Goal: Complete application form: Complete application form

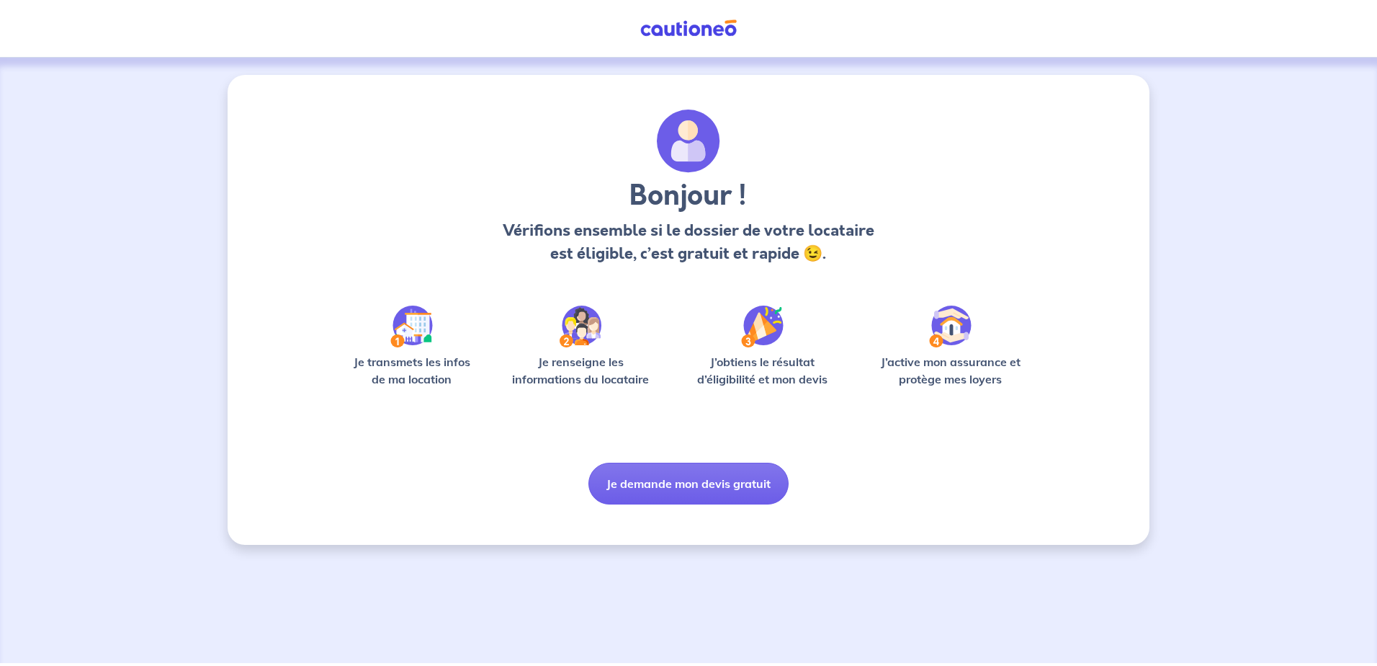
click at [746, 483] on button "Je demande mon devis gratuit" at bounding box center [689, 483] width 200 height 42
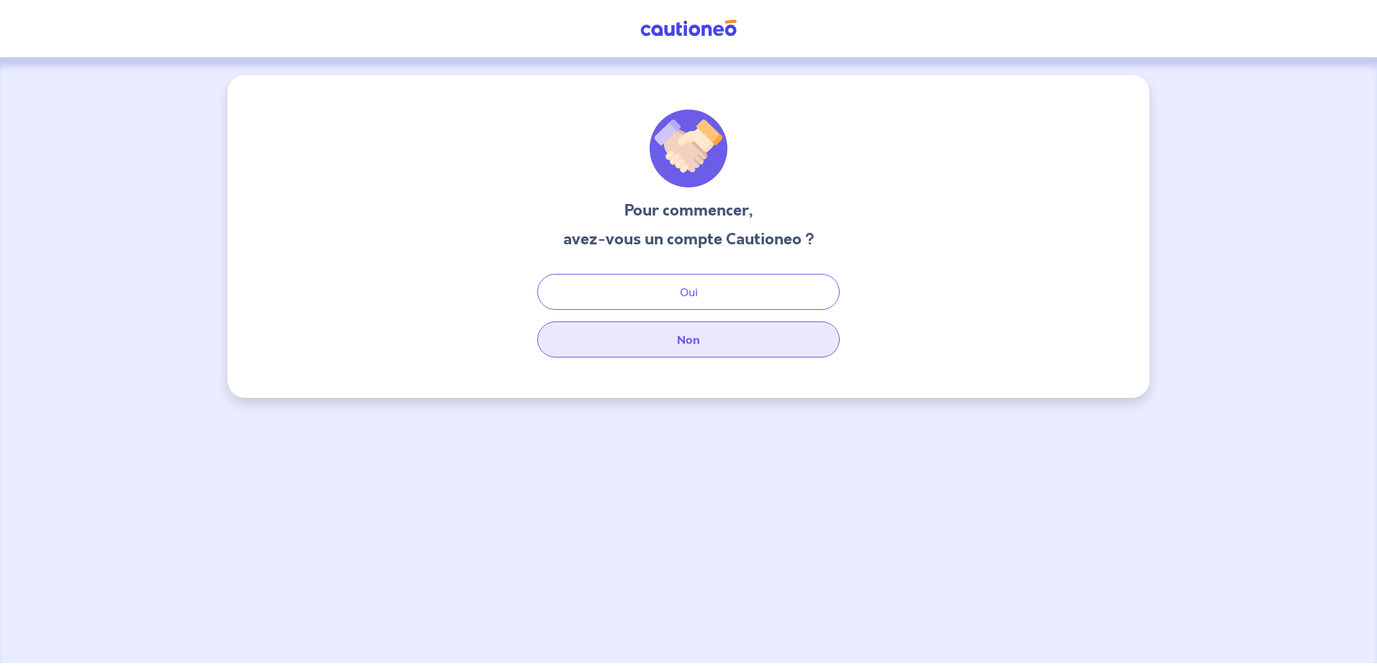
click at [742, 334] on button "Non" at bounding box center [688, 339] width 303 height 36
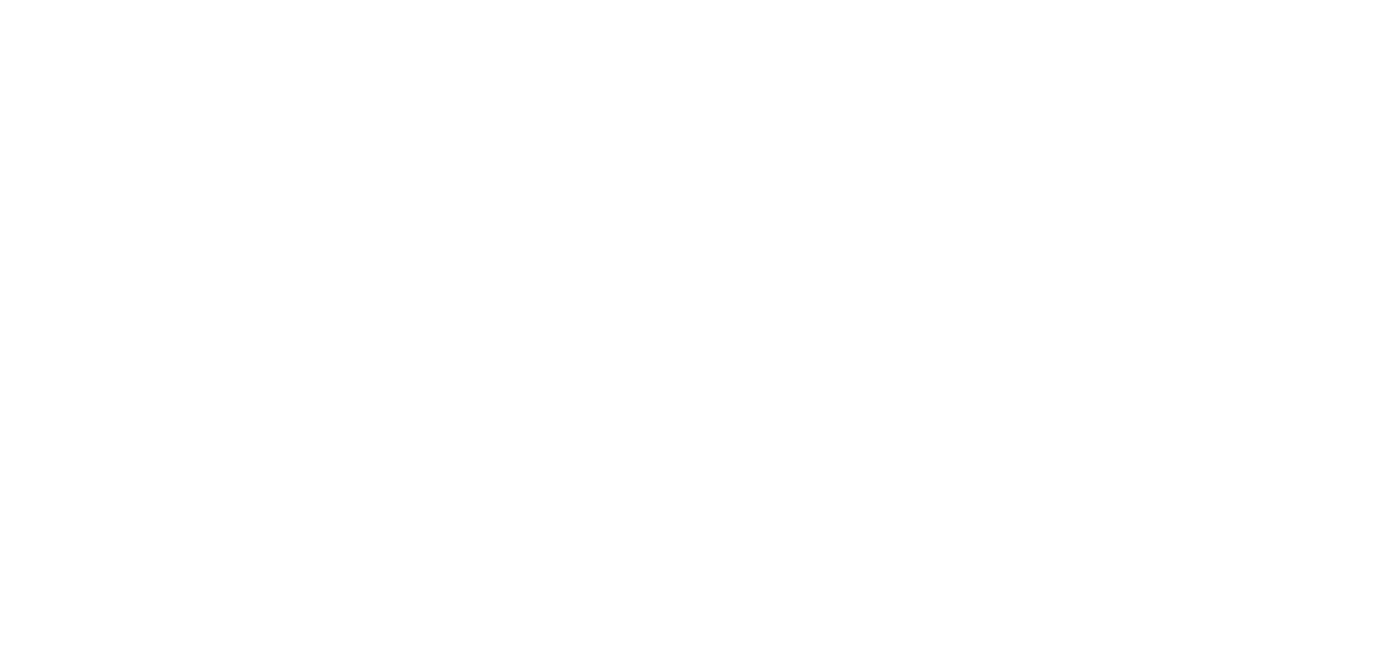
select select "FR"
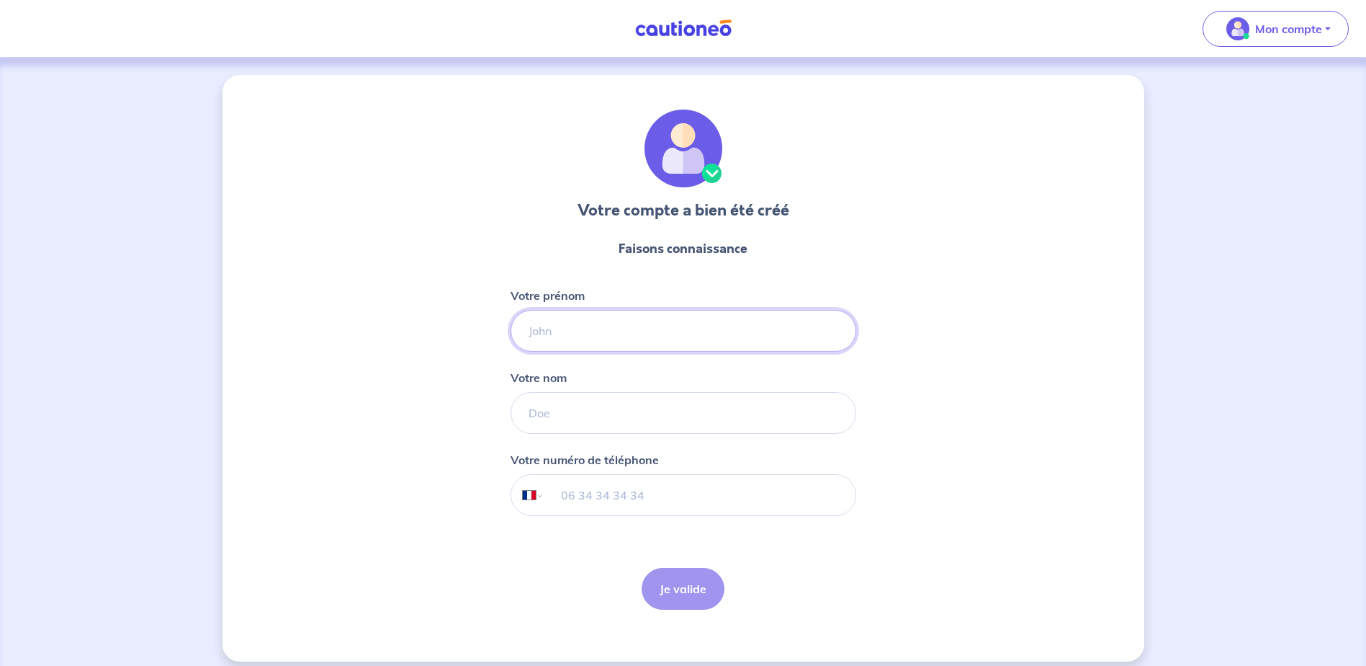
click at [722, 339] on input "Votre prénom" at bounding box center [684, 331] width 346 height 42
type input "tanguy"
type input "zuszek"
select select "BE"
type input "[PHONE_NUMBER]"
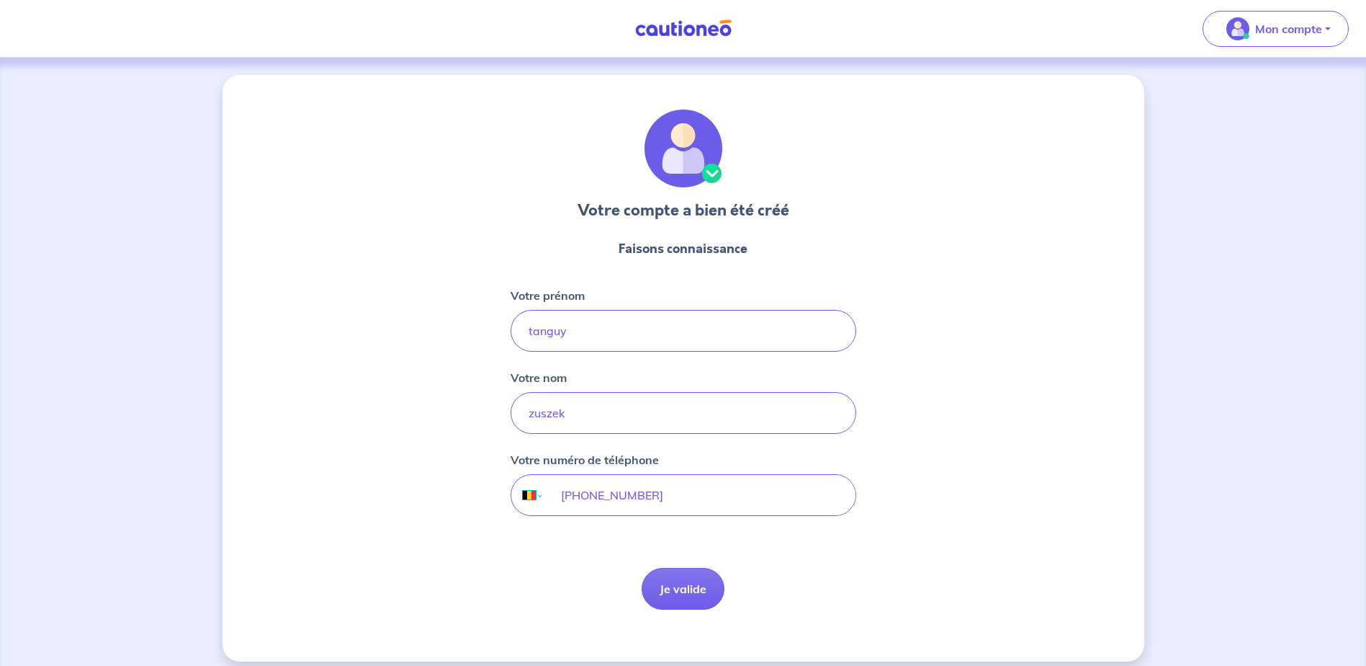
click at [532, 494] on select "International [GEOGRAPHIC_DATA] [GEOGRAPHIC_DATA] [GEOGRAPHIC_DATA] [GEOGRAPHIC…" at bounding box center [526, 495] width 30 height 40
select select "FR"
click at [511, 475] on select "International [GEOGRAPHIC_DATA] [GEOGRAPHIC_DATA] [GEOGRAPHIC_DATA] [GEOGRAPHIC…" at bounding box center [526, 495] width 30 height 40
type input "631598785"
drag, startPoint x: 1160, startPoint y: 489, endPoint x: 1029, endPoint y: 491, distance: 131.8
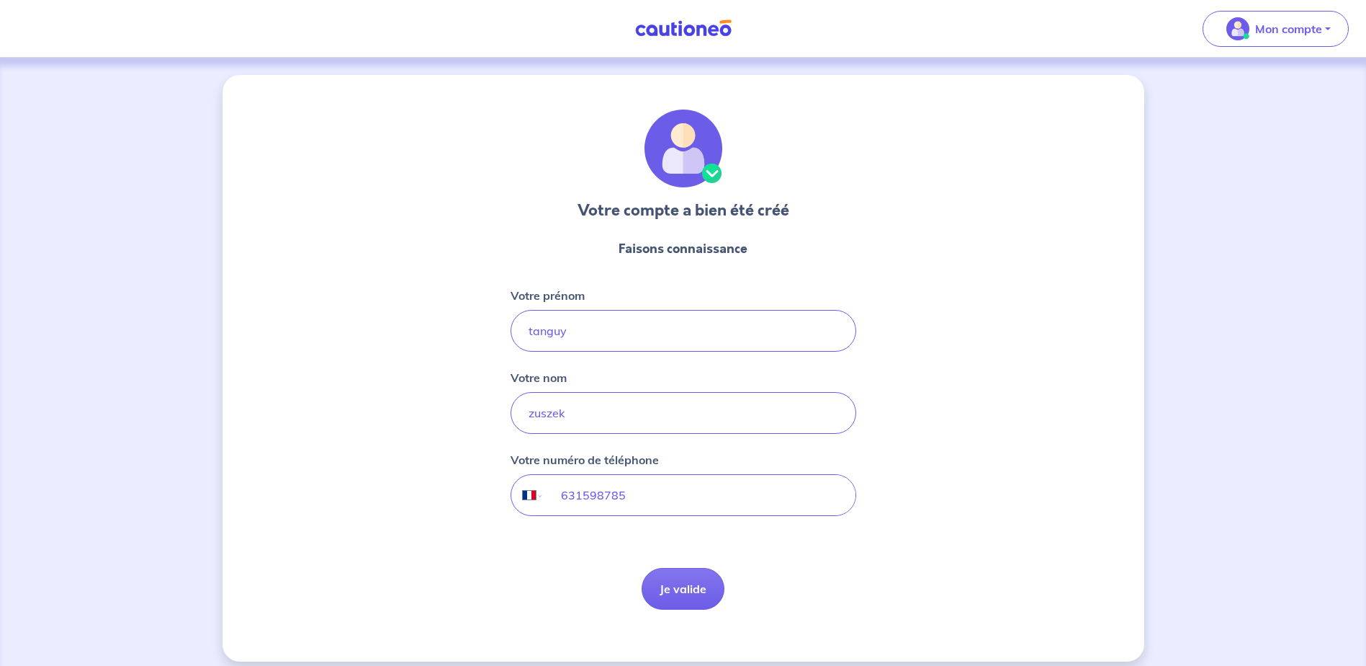
click at [1150, 491] on div "Votre compte a bien été créé Faisons connaissance Votre prénom [PERSON_NAME] no…" at bounding box center [683, 368] width 1366 height 621
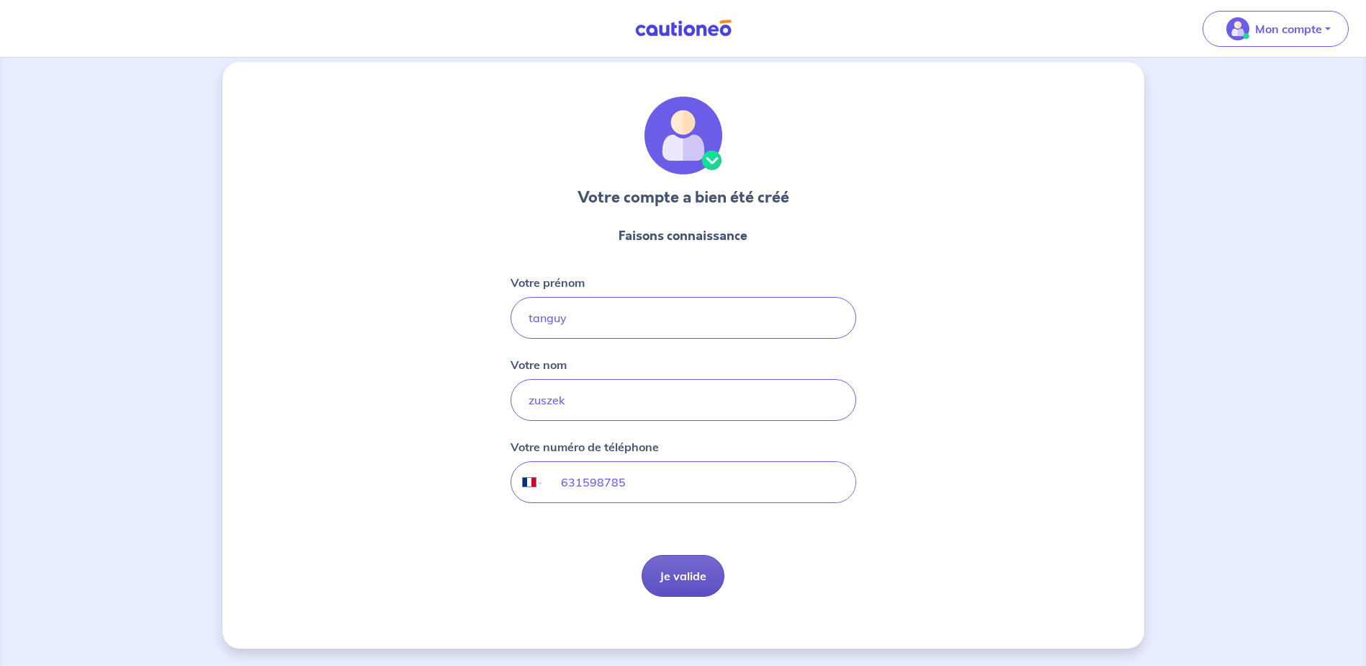
click at [695, 573] on button "Je valide" at bounding box center [683, 576] width 83 height 42
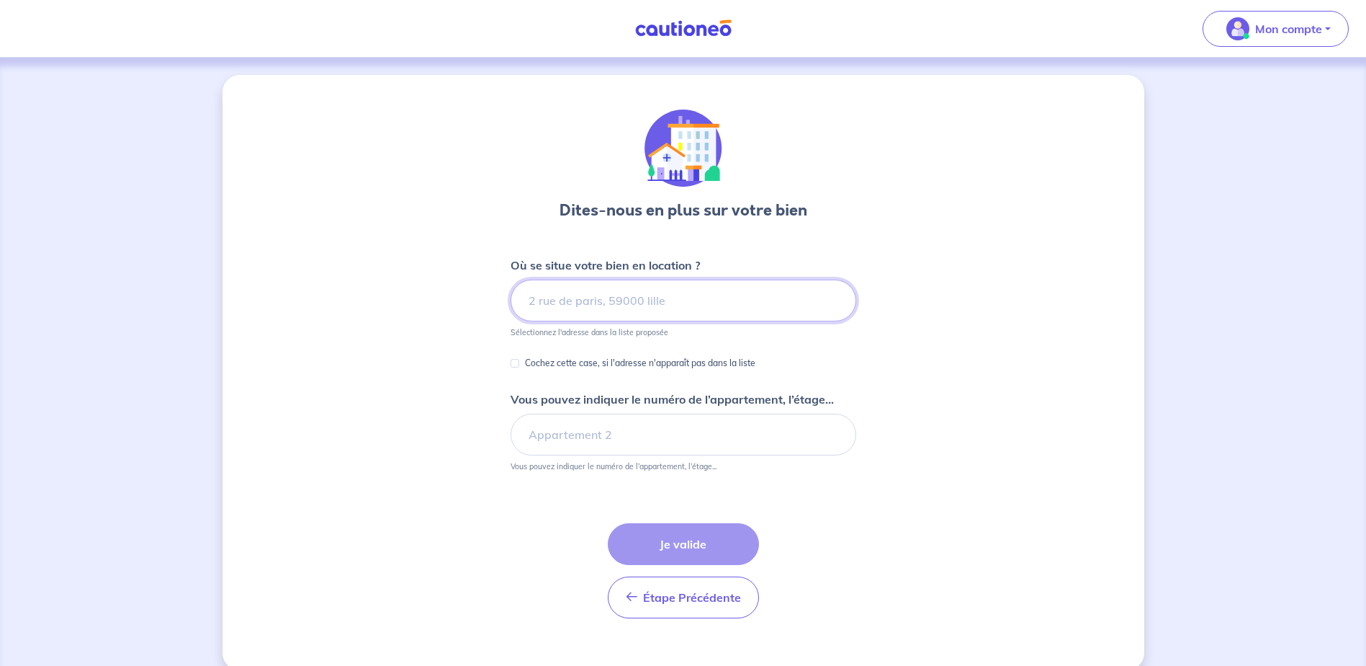
click at [713, 307] on input at bounding box center [684, 300] width 346 height 42
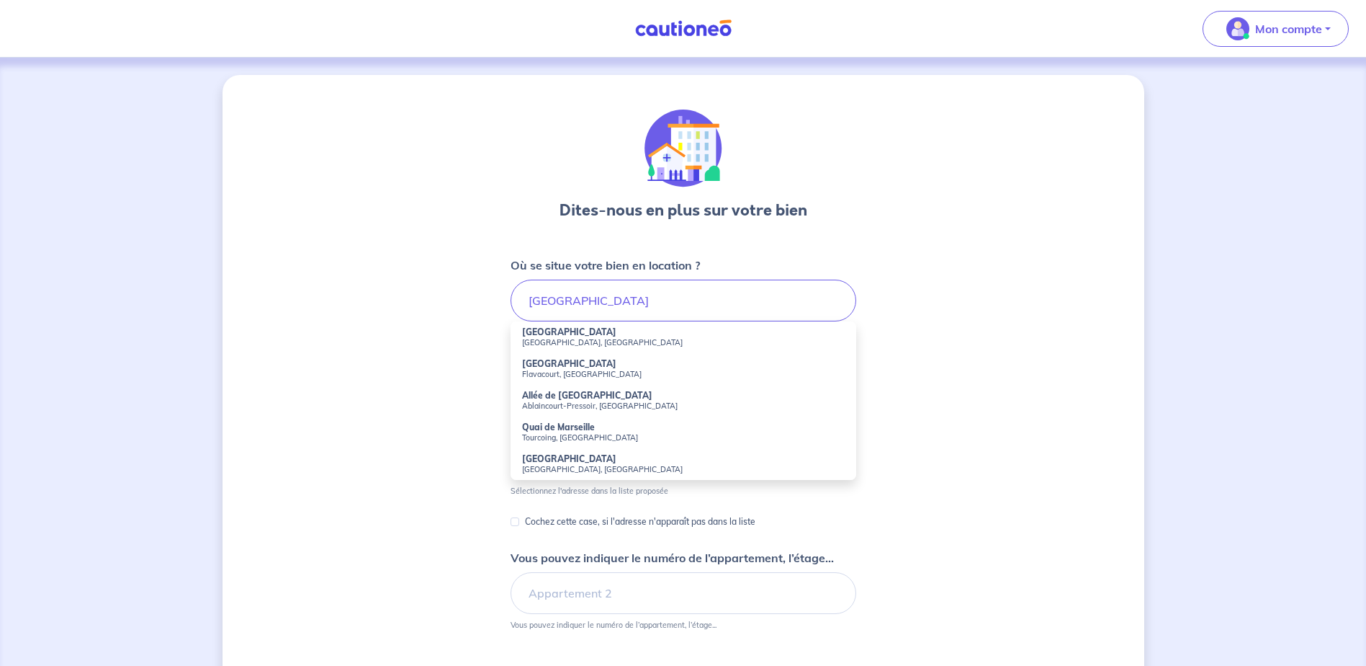
click at [687, 344] on small "[GEOGRAPHIC_DATA], [GEOGRAPHIC_DATA]" at bounding box center [683, 342] width 323 height 10
type input "[GEOGRAPHIC_DATA], [GEOGRAPHIC_DATA], [GEOGRAPHIC_DATA]"
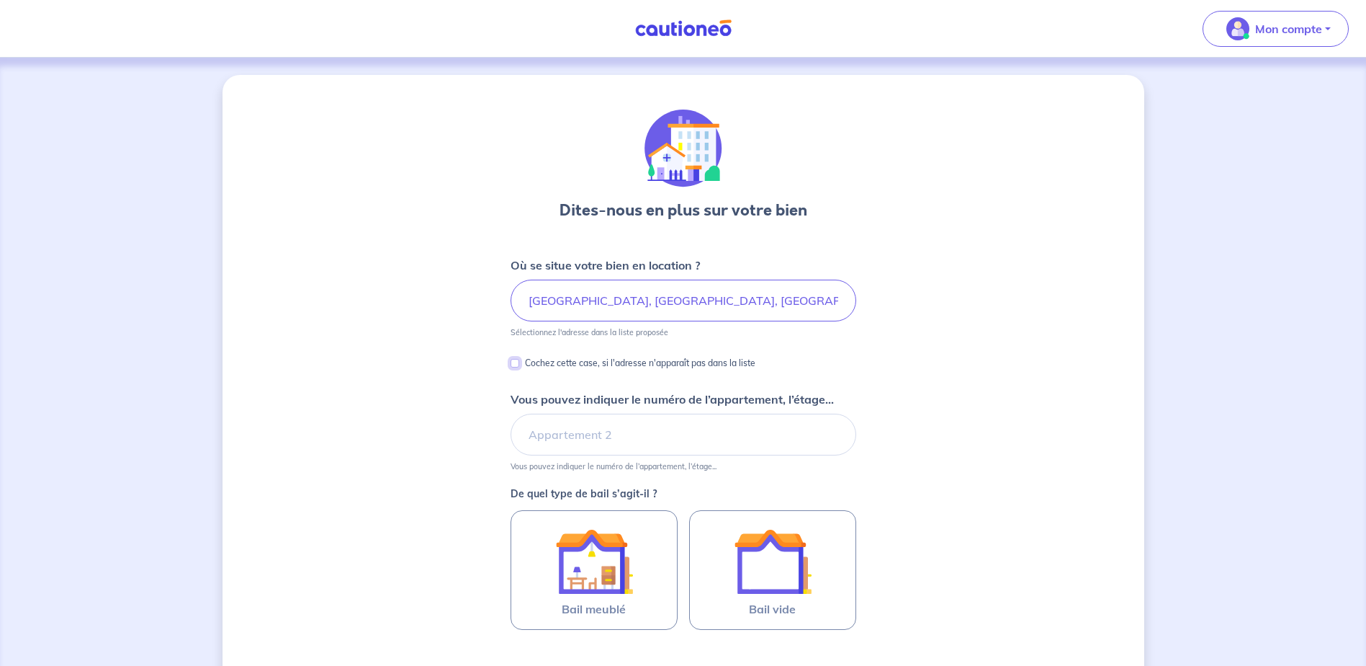
click at [516, 362] on input "Cochez cette case, si l'adresse n'apparaît pas dans la liste" at bounding box center [515, 363] width 9 height 9
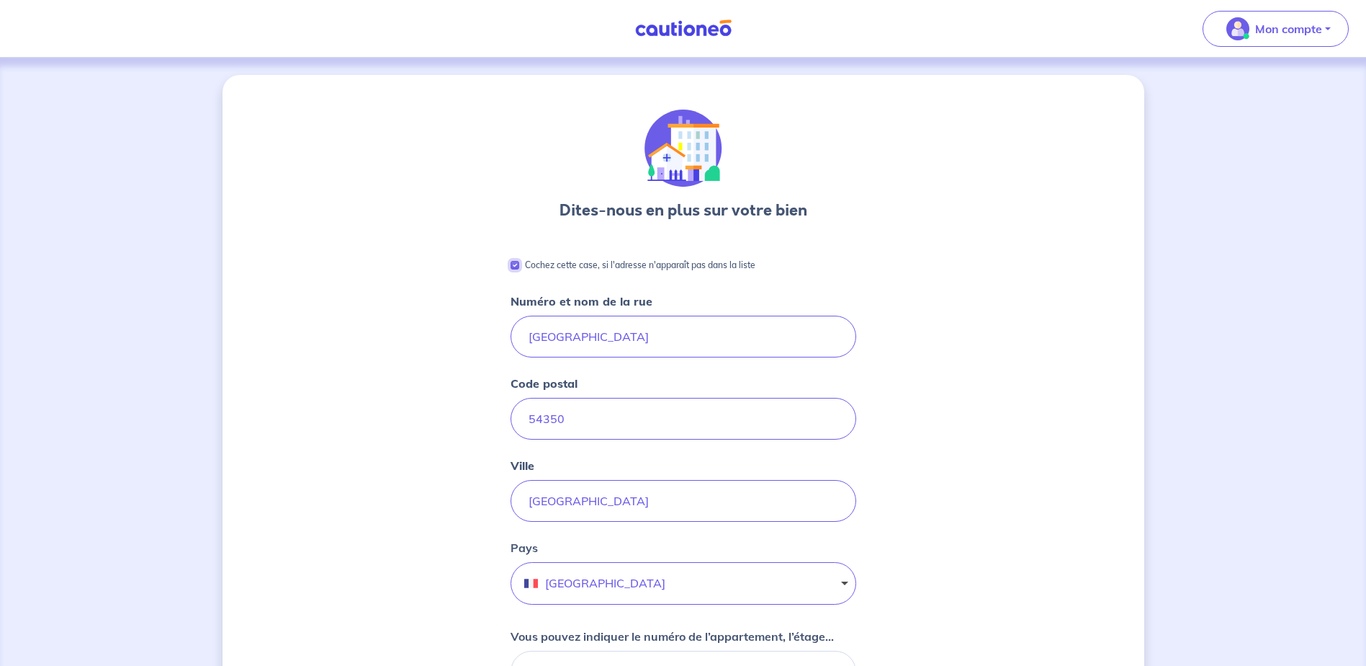
click at [519, 268] on div "Cochez cette case, si l'adresse n'apparaît pas dans la liste" at bounding box center [633, 264] width 245 height 17
click at [515, 263] on input "Cochez cette case, si l'adresse n'apparaît pas dans la liste" at bounding box center [515, 265] width 9 height 9
checkbox input "false"
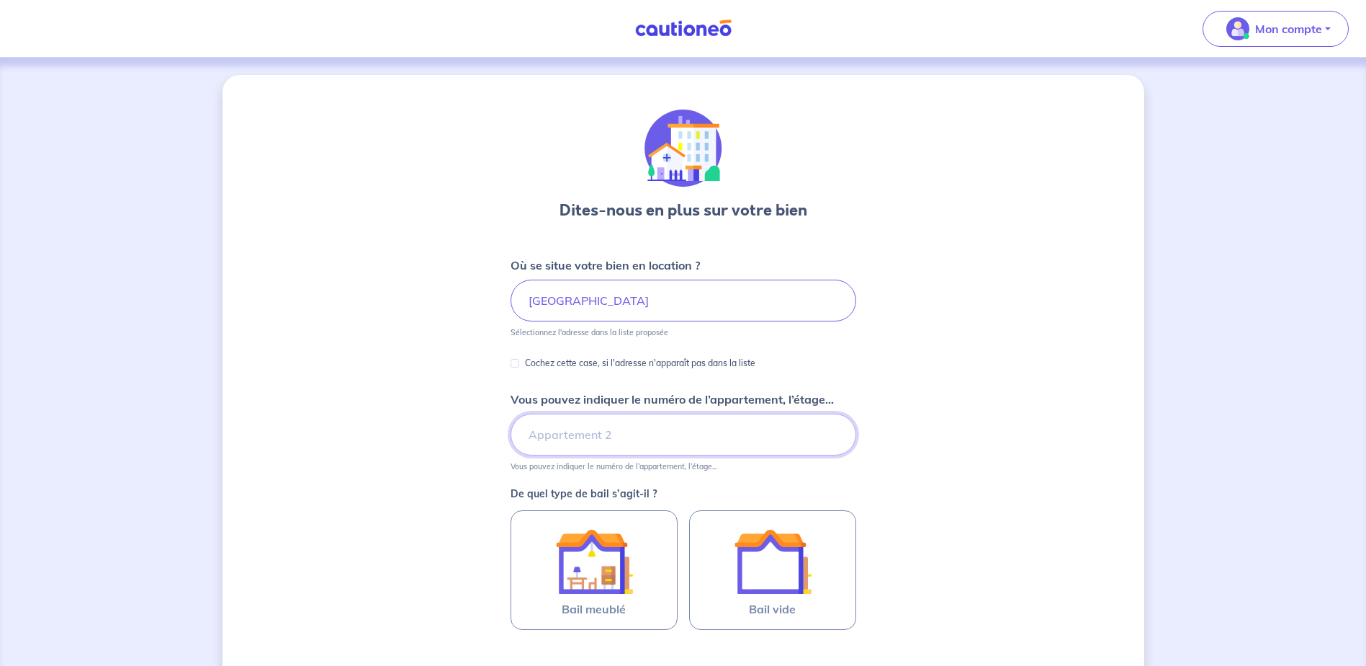
click at [586, 435] on input "Vous pouvez indiquer le numéro de l’appartement, l’étage..." at bounding box center [684, 434] width 346 height 42
type input "34"
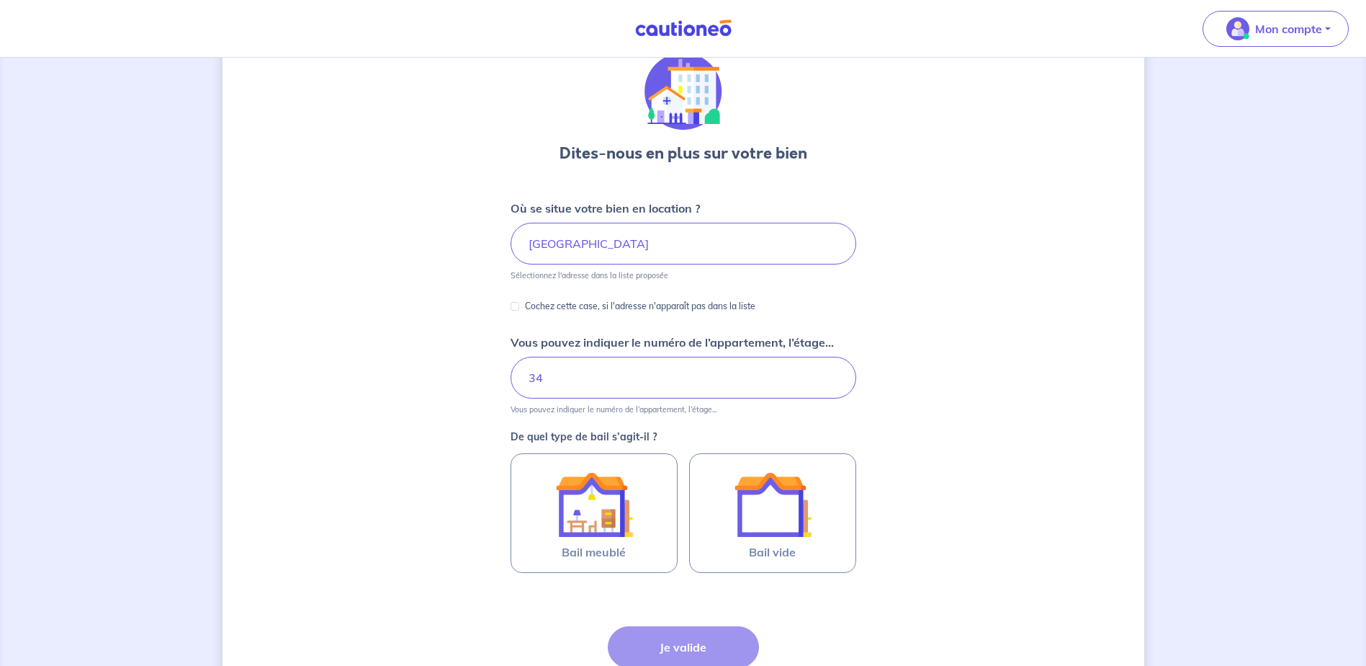
scroll to position [182, 0]
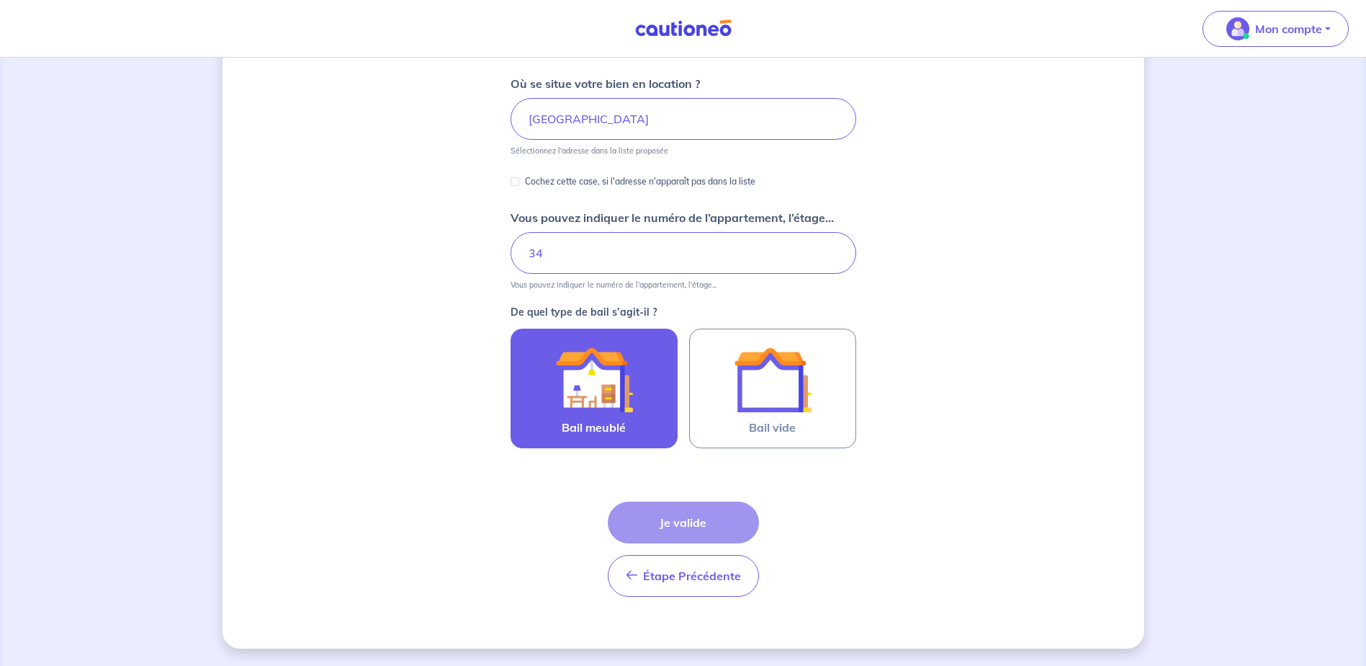
click at [640, 383] on div at bounding box center [594, 380] width 131 height 78
click at [0, 0] on input "Bail meublé" at bounding box center [0, 0] width 0 height 0
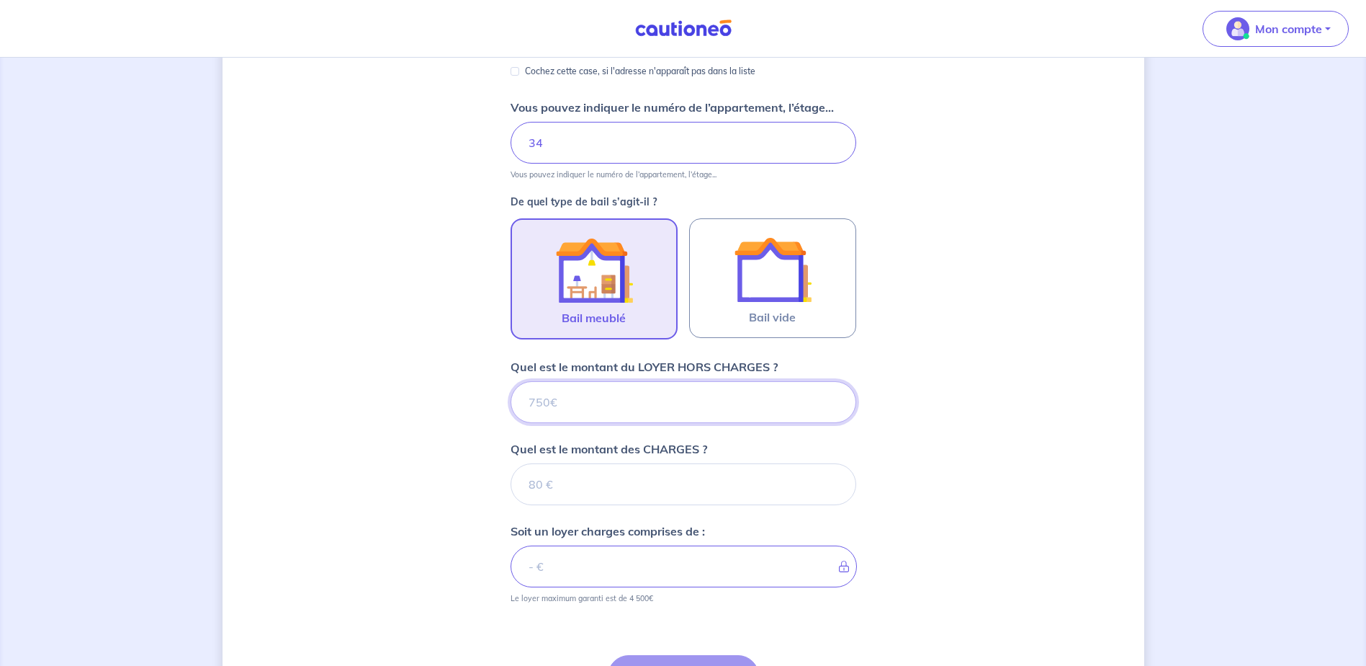
scroll to position [445, 0]
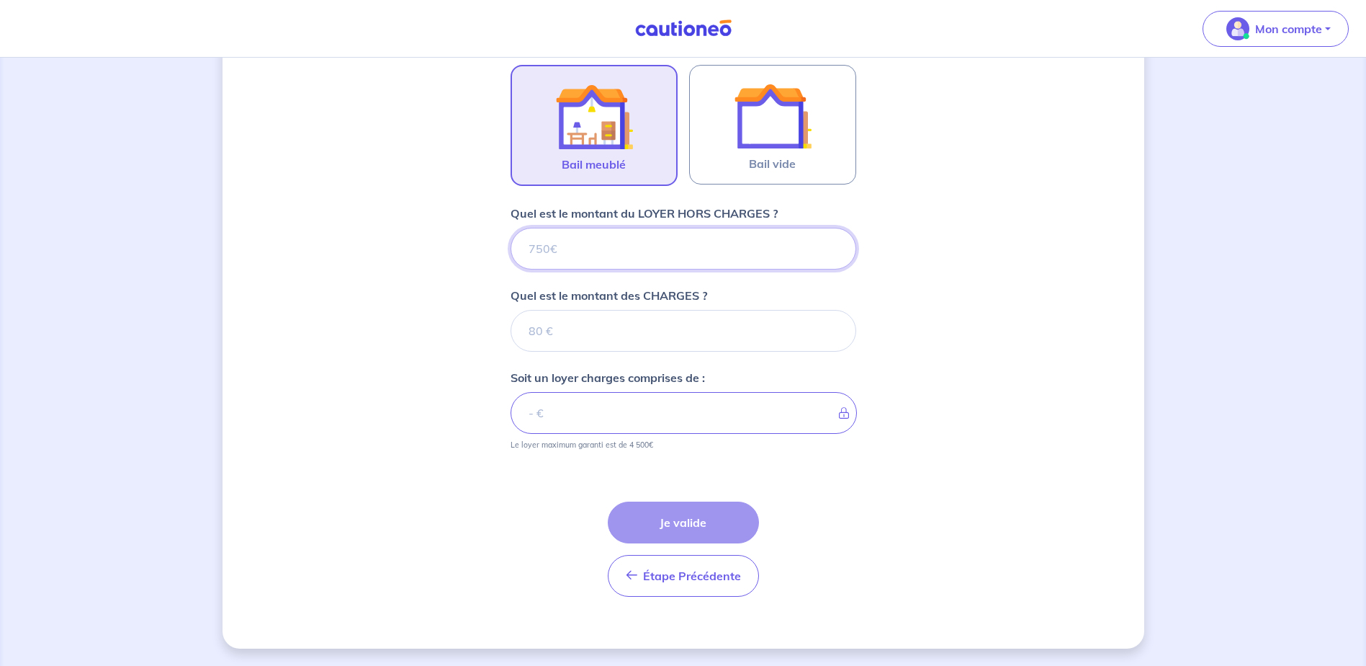
click at [656, 251] on input "Quel est le montant du LOYER HORS CHARGES ?" at bounding box center [684, 249] width 346 height 42
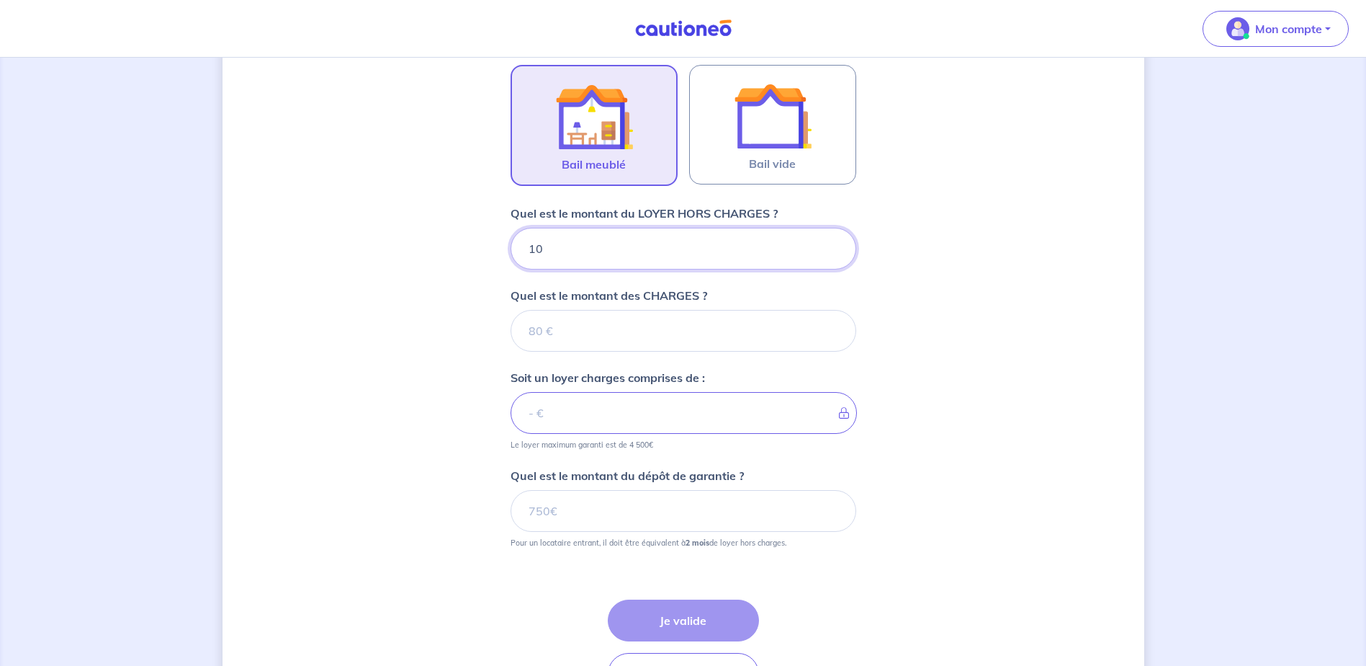
type input "100"
type input "1000"
click at [659, 338] on input "Quel est le montant des CHARGES ?" at bounding box center [684, 331] width 346 height 42
type input "0"
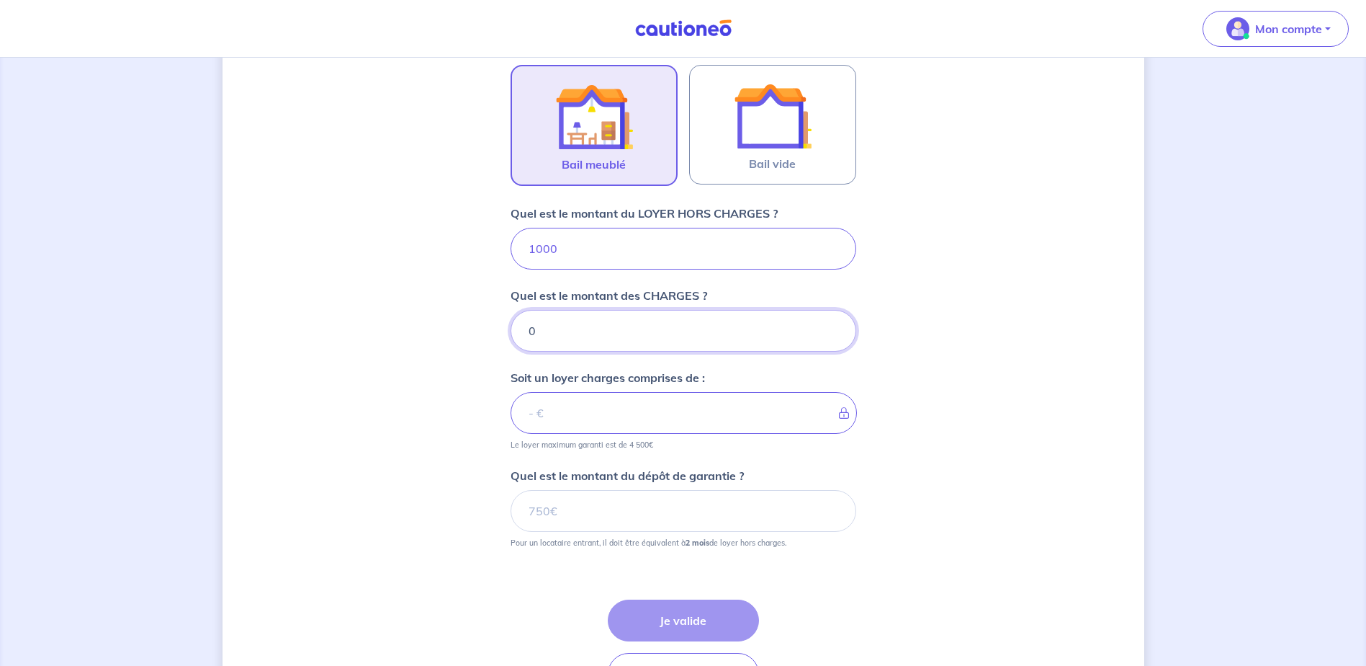
type input "1000"
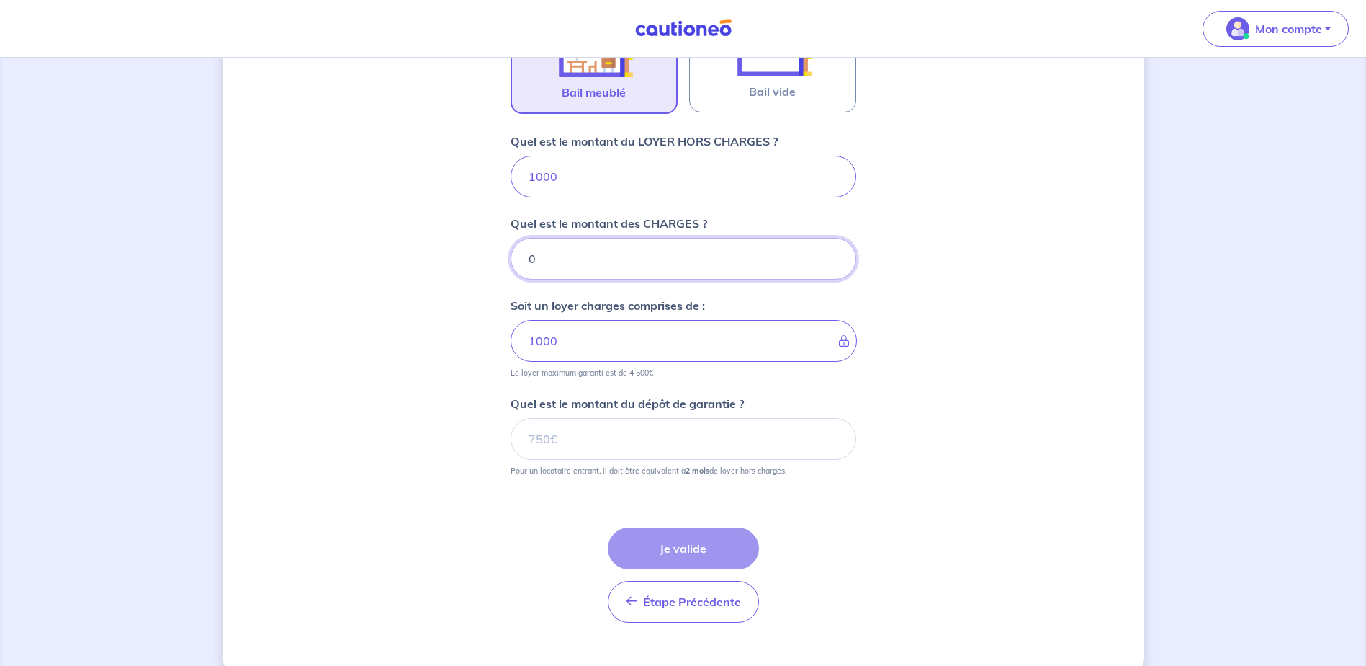
type input "0"
click at [661, 439] on input "Quel est le montant du dépôt de garantie ?" at bounding box center [684, 439] width 346 height 42
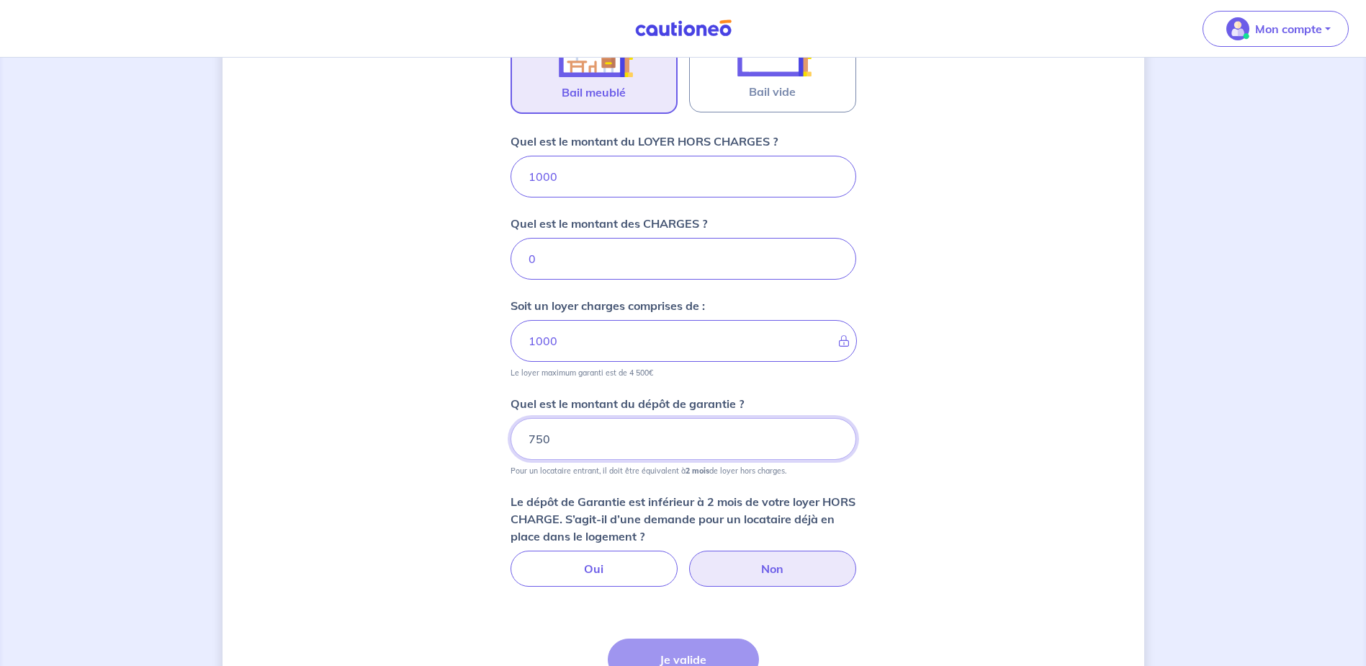
type input "750"
click at [748, 567] on label "Non" at bounding box center [772, 568] width 167 height 36
click at [688, 560] on input "Non" at bounding box center [683, 554] width 9 height 9
radio input "true"
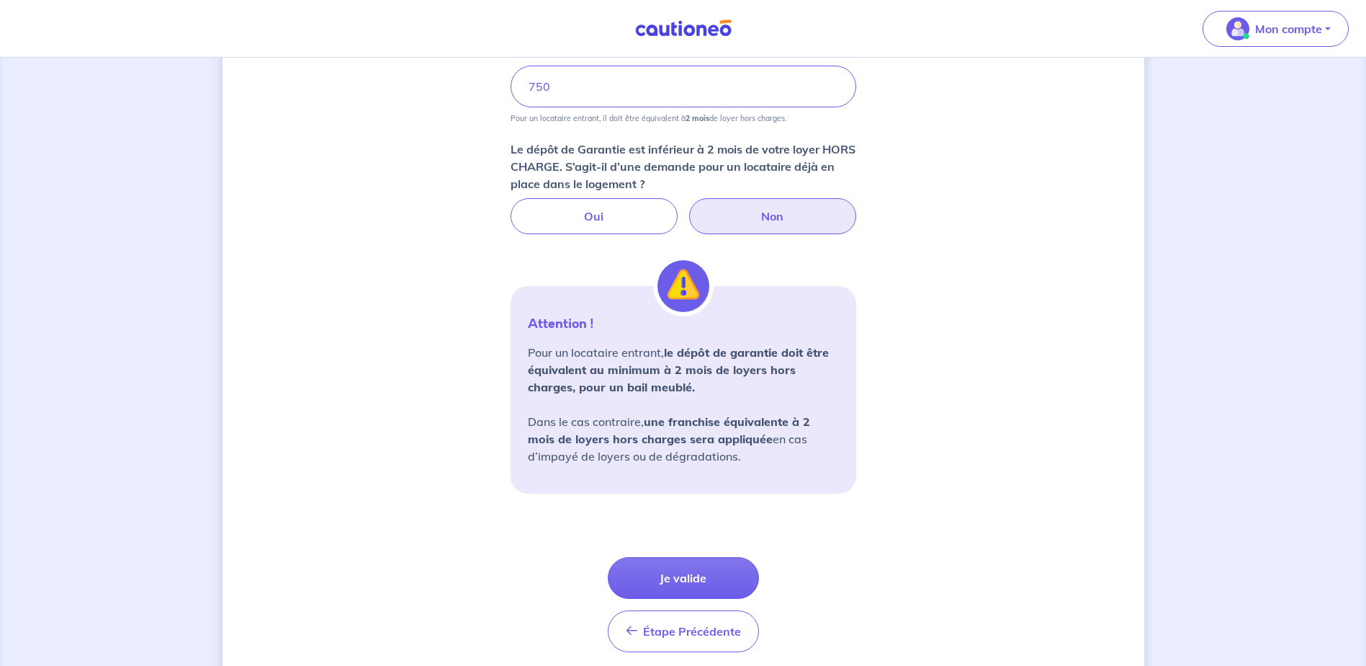
scroll to position [877, 0]
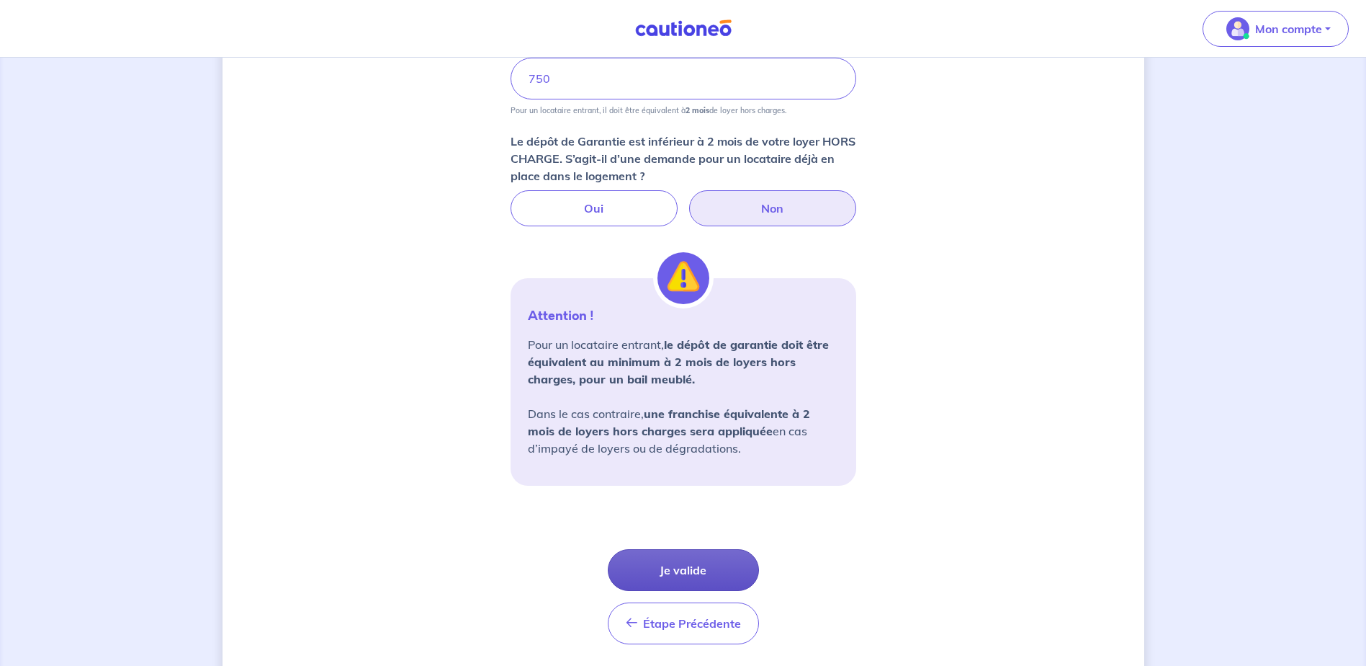
click at [708, 571] on button "Je valide" at bounding box center [683, 570] width 151 height 42
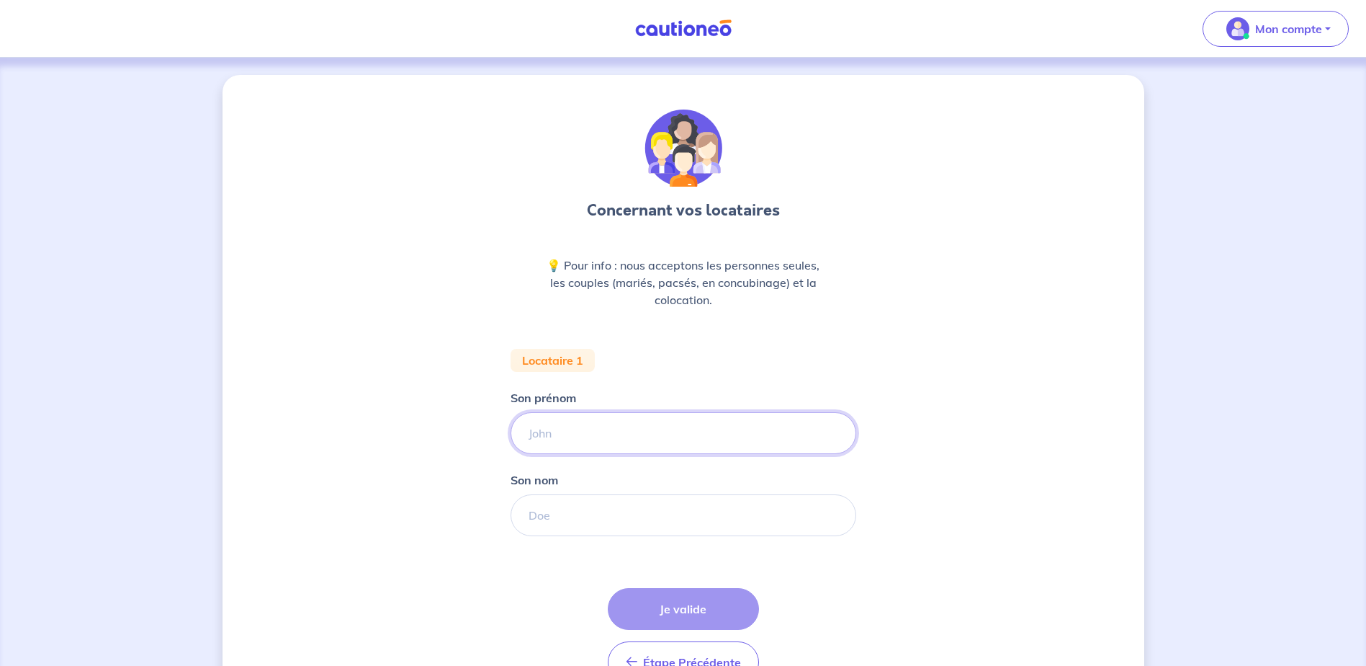
click at [633, 421] on input "Son prénom" at bounding box center [684, 433] width 346 height 42
type input "TANGUY"
click at [606, 514] on input "Son nom" at bounding box center [684, 515] width 346 height 42
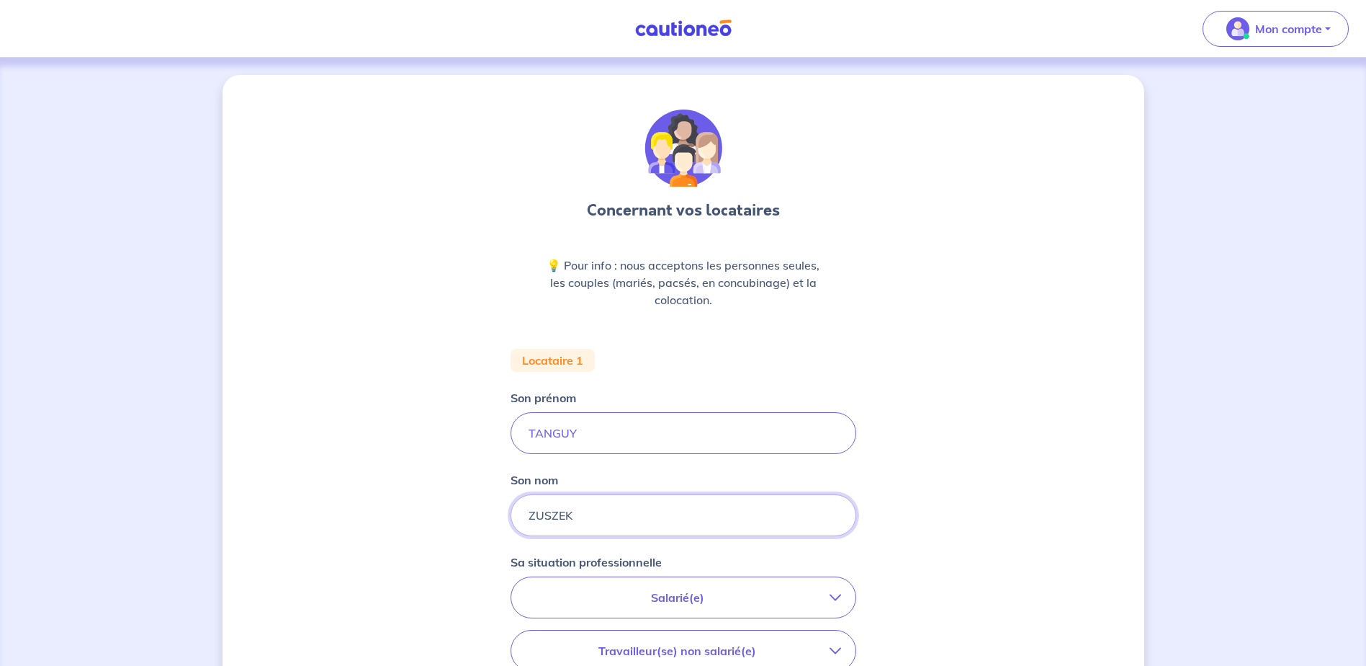
type input "ZUSZEK"
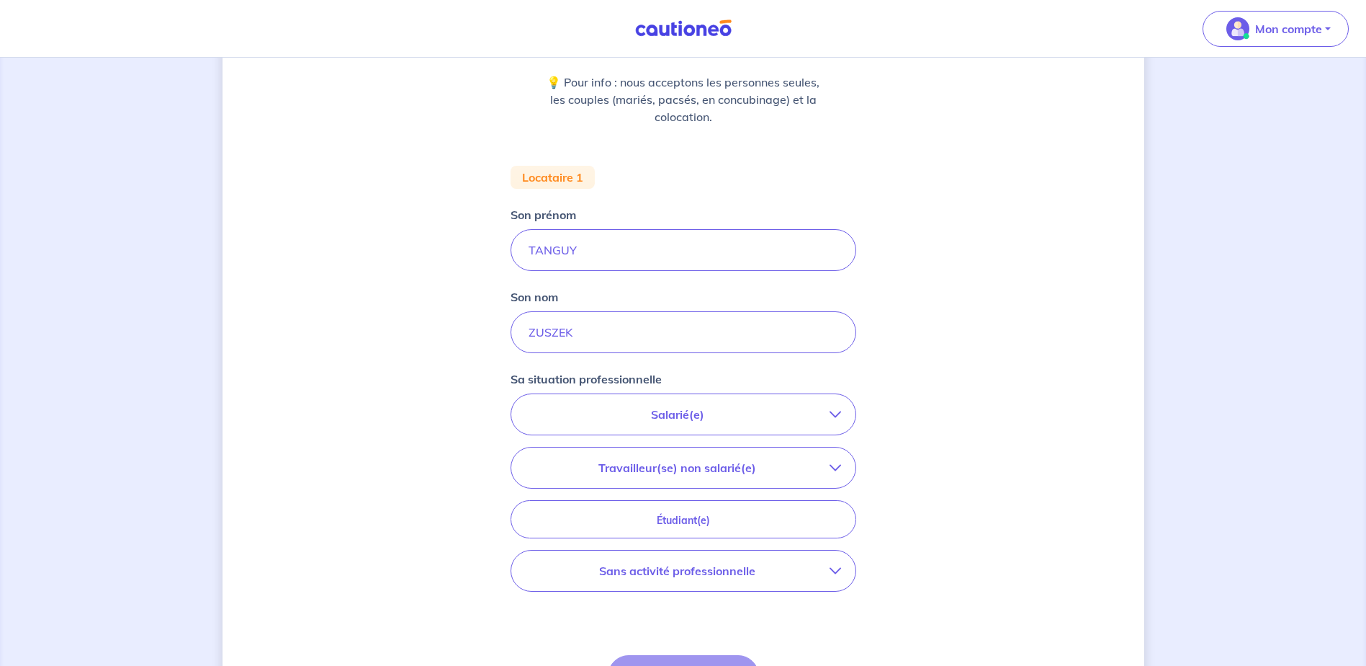
scroll to position [216, 0]
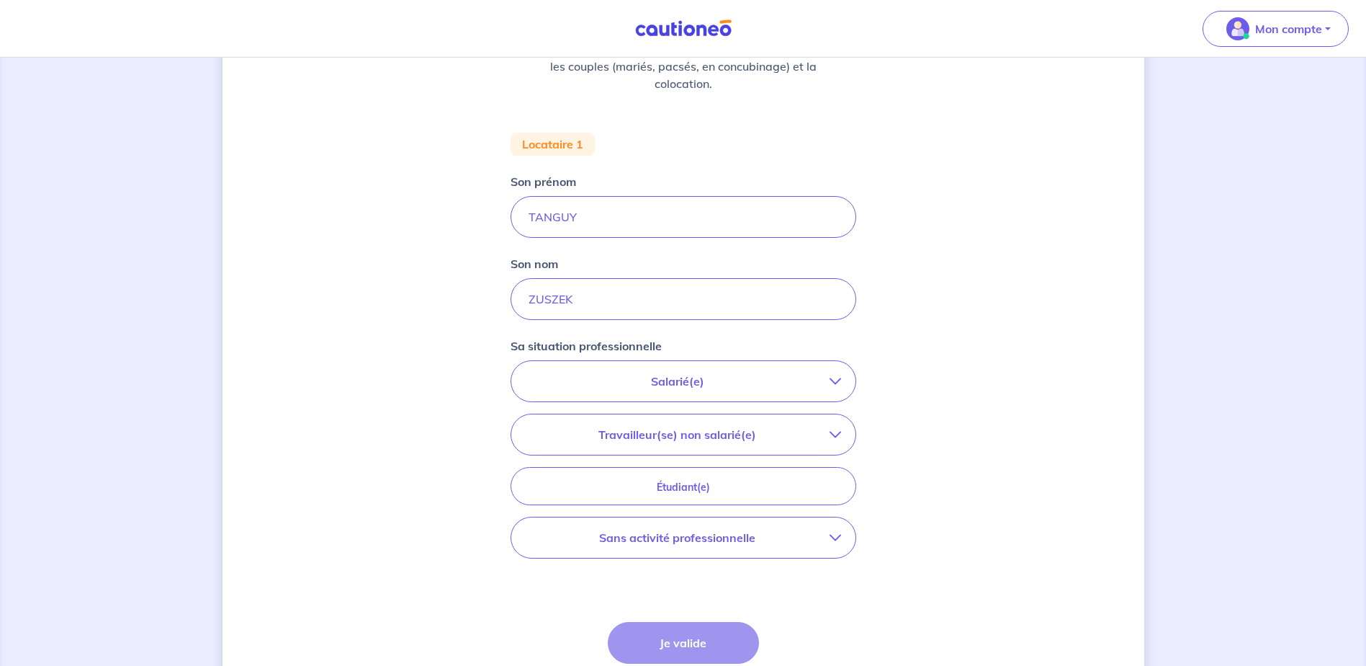
click at [791, 383] on p "Salarié(e)" at bounding box center [678, 380] width 304 height 17
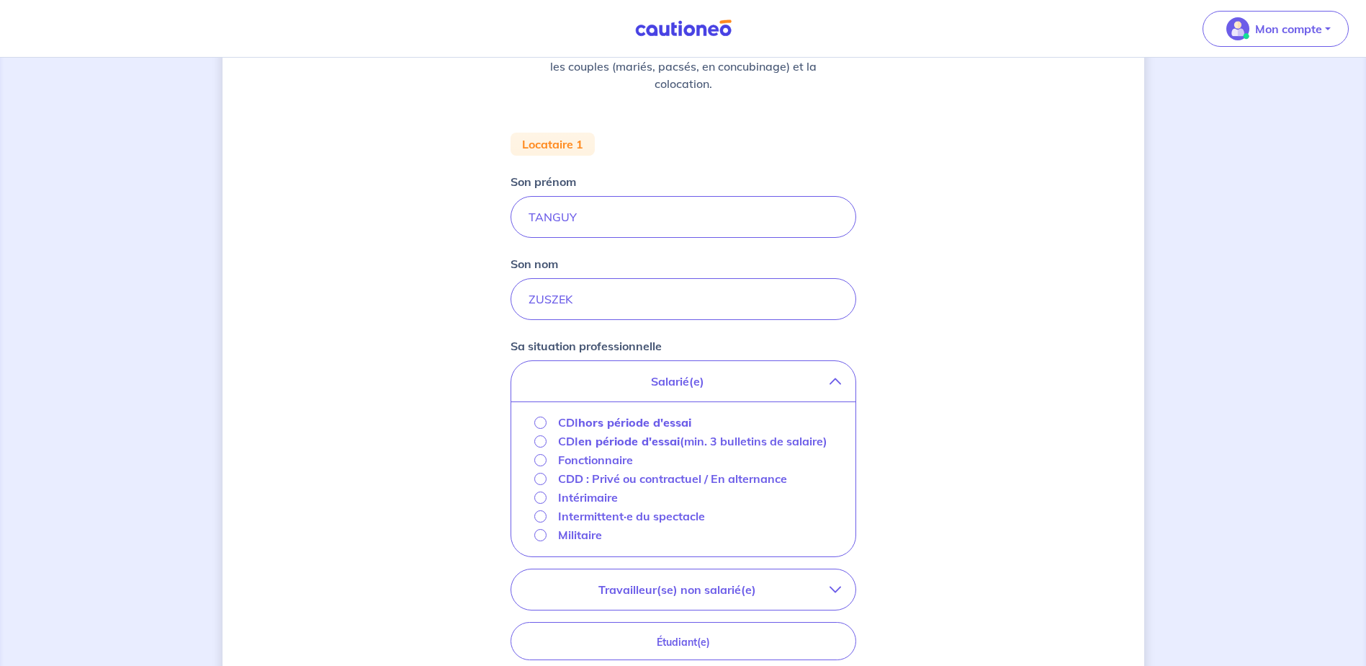
click at [546, 487] on div "CDD : Privé ou contractuel / En alternance" at bounding box center [661, 478] width 254 height 17
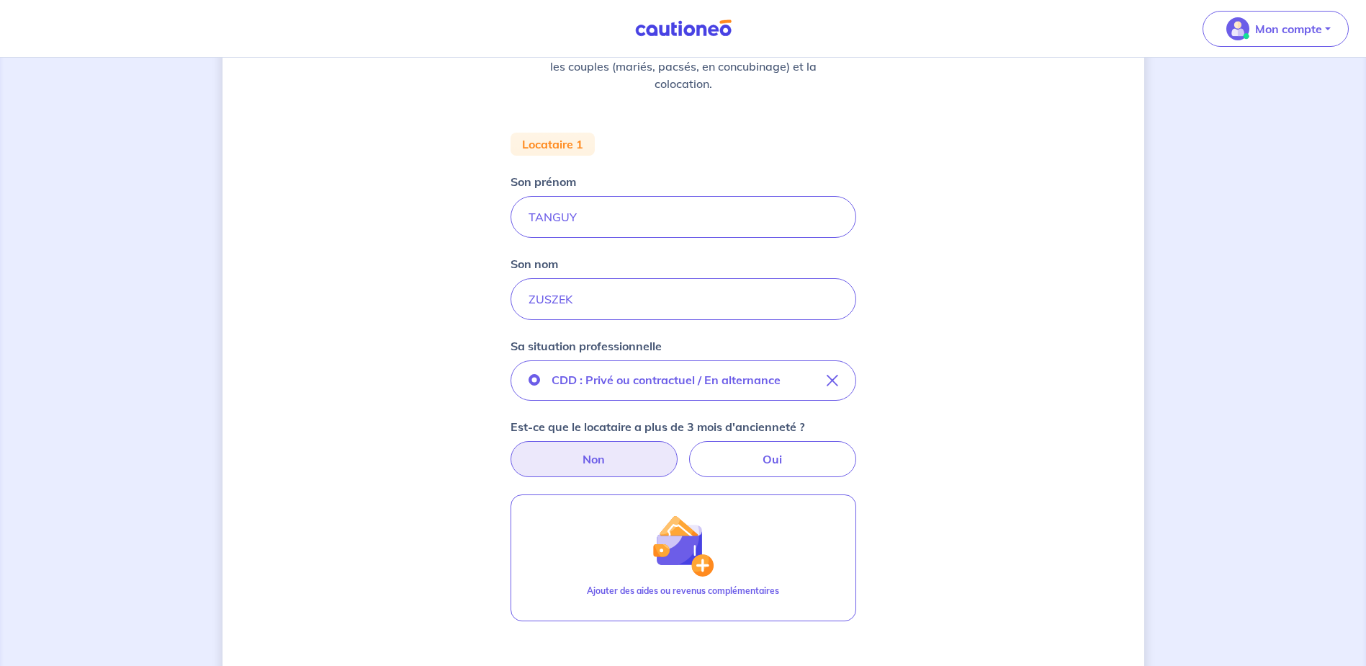
click at [635, 457] on label "Non" at bounding box center [594, 459] width 167 height 36
click at [679, 450] on input "Non" at bounding box center [683, 445] width 9 height 9
radio input "true"
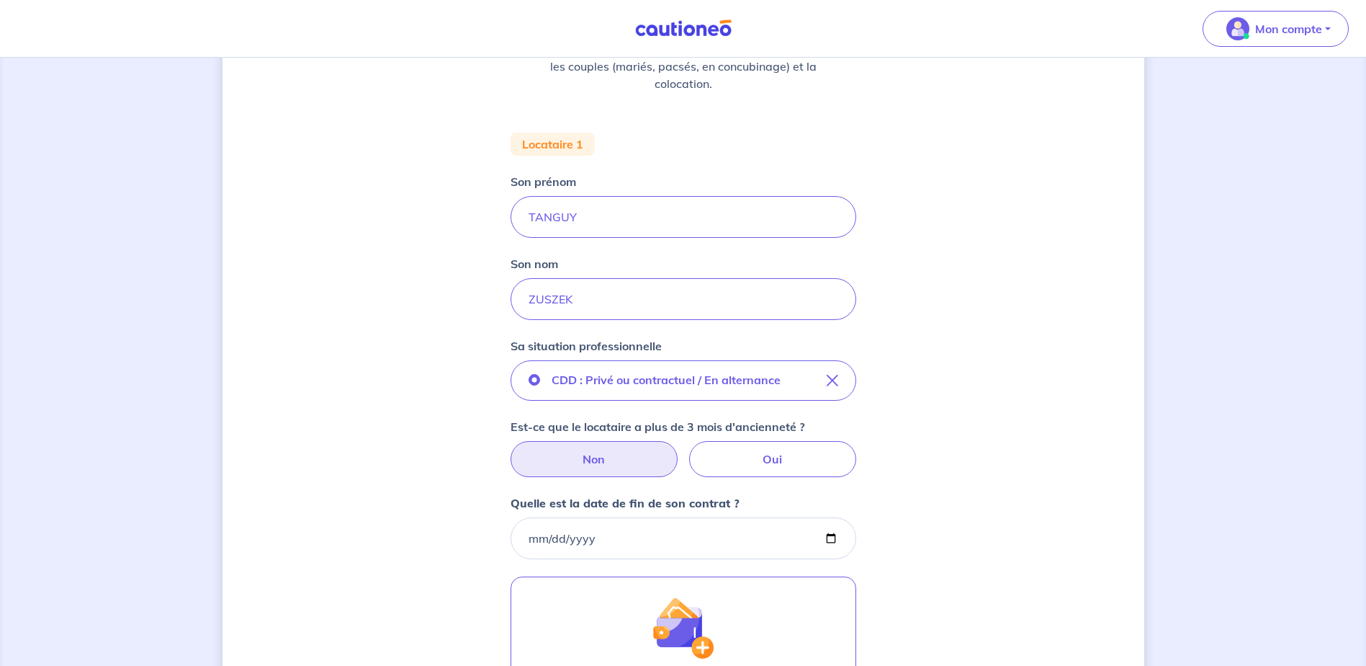
scroll to position [288, 0]
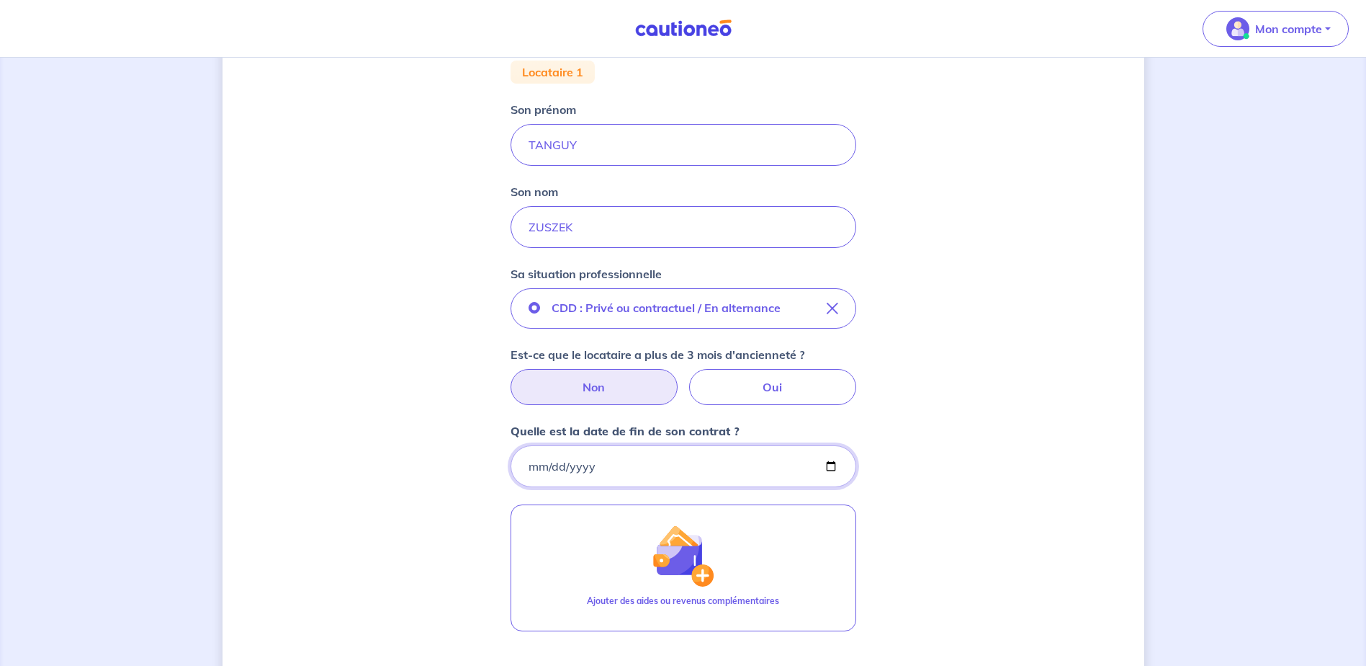
click at [645, 470] on input "Quelle est la date de fin de son contrat ?" at bounding box center [684, 466] width 346 height 42
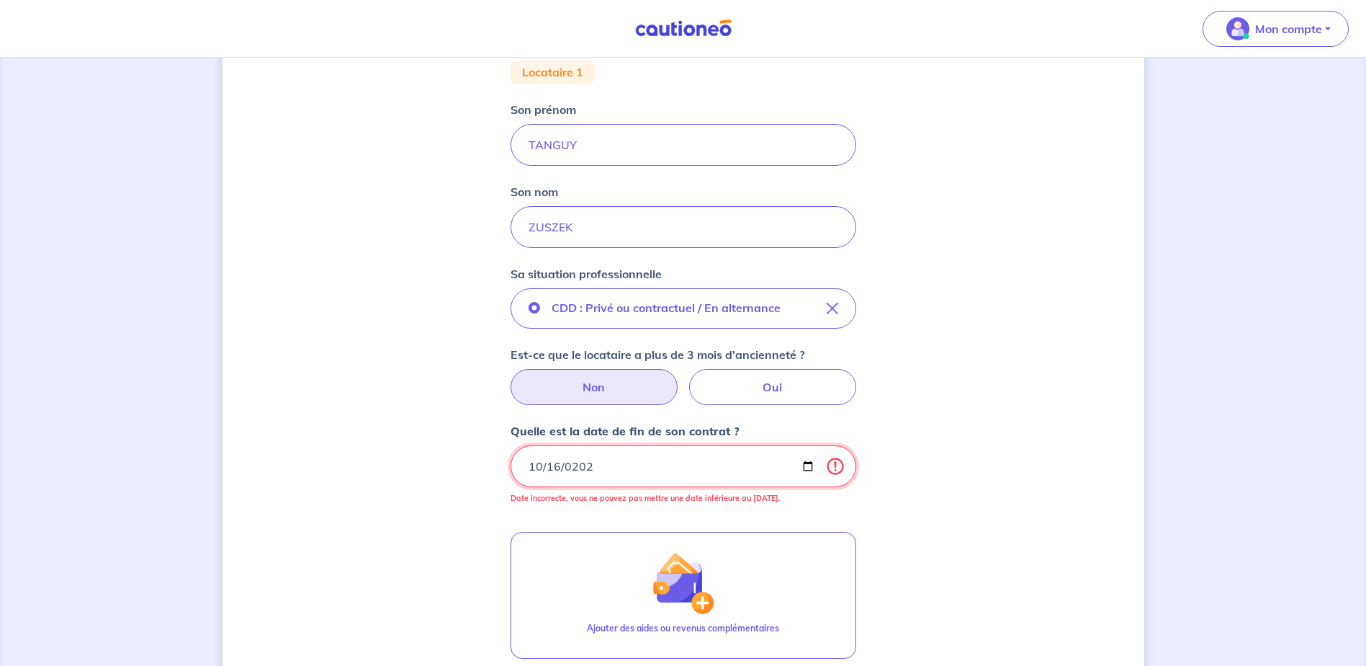
type input "[DATE]"
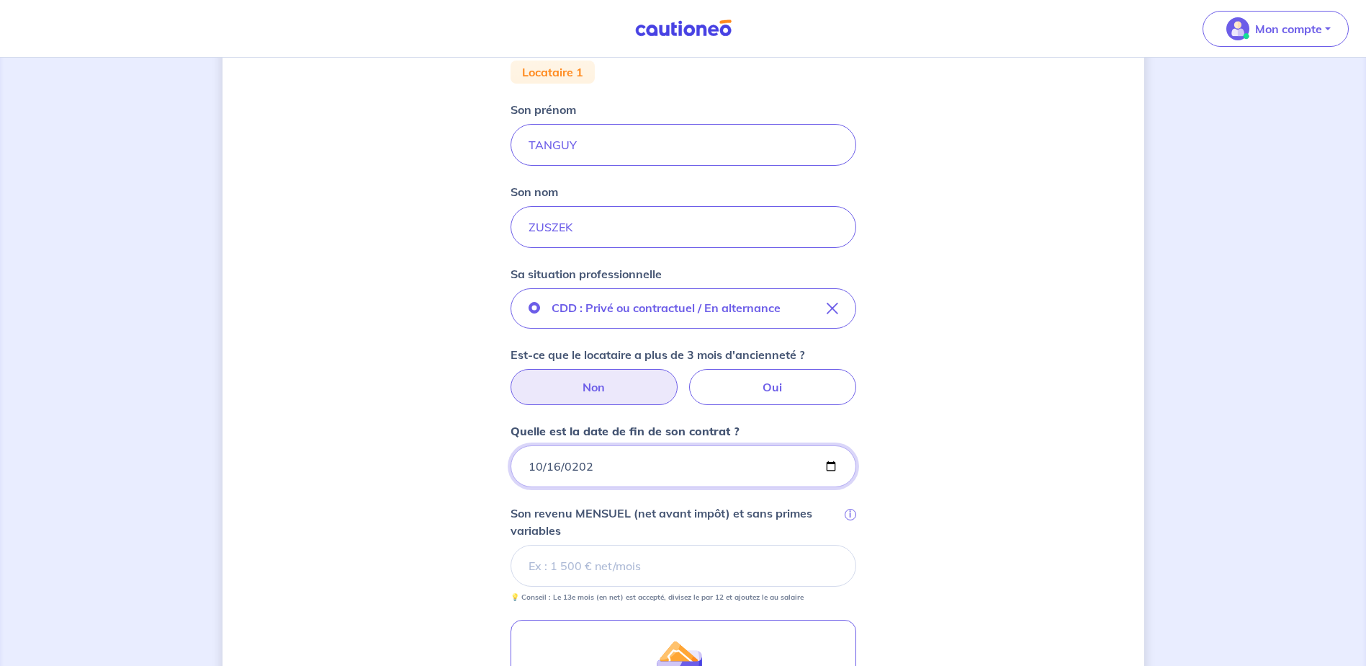
click at [645, 470] on input "[DATE]" at bounding box center [684, 466] width 346 height 42
click at [643, 466] on input "[DATE]" at bounding box center [684, 466] width 346 height 42
click at [602, 468] on input "[DATE]" at bounding box center [684, 466] width 346 height 42
drag, startPoint x: 589, startPoint y: 476, endPoint x: 572, endPoint y: 475, distance: 17.3
click at [588, 477] on input "[DATE]" at bounding box center [684, 466] width 346 height 42
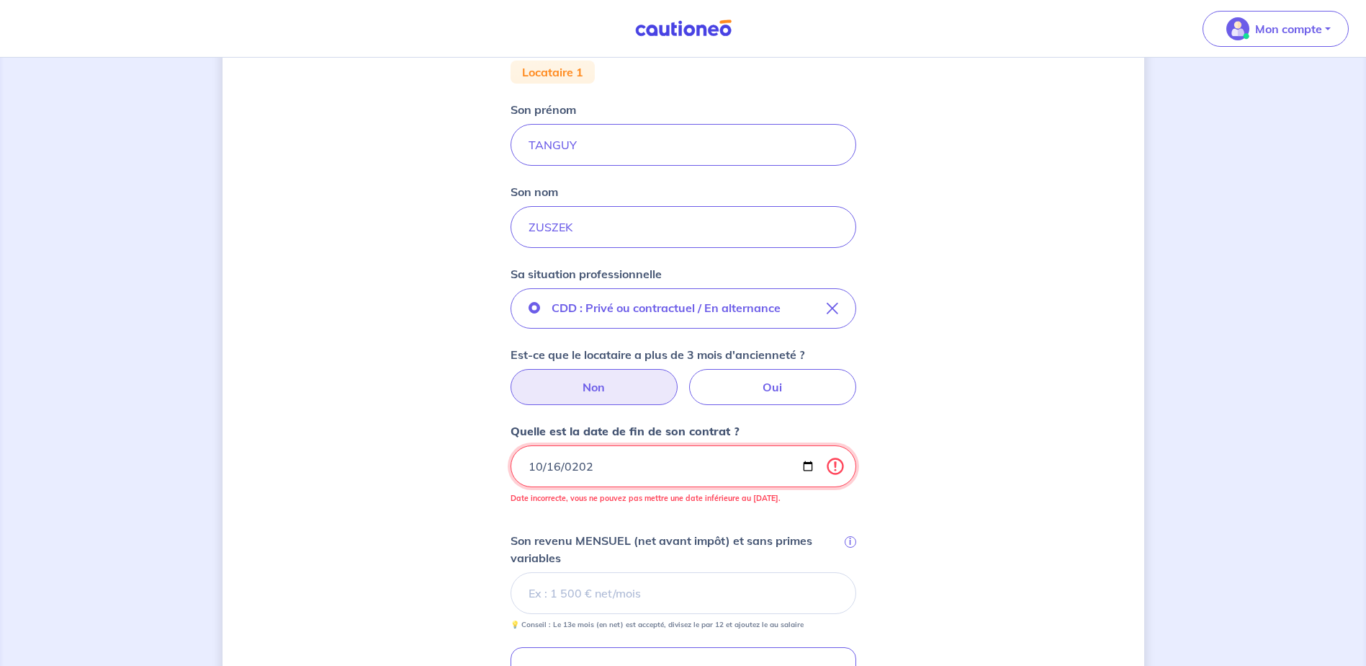
type input "[DATE]"
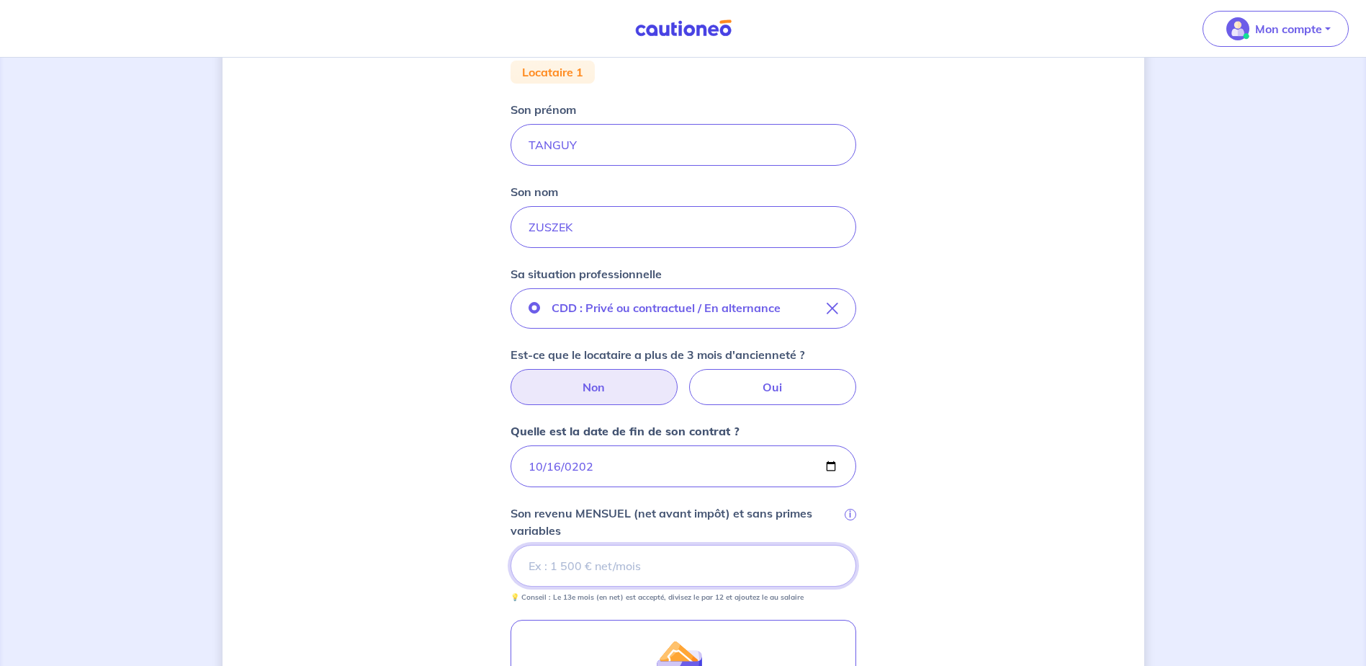
click at [656, 561] on input "Son revenu MENSUEL (net avant impôt) et sans primes variables i" at bounding box center [684, 566] width 346 height 42
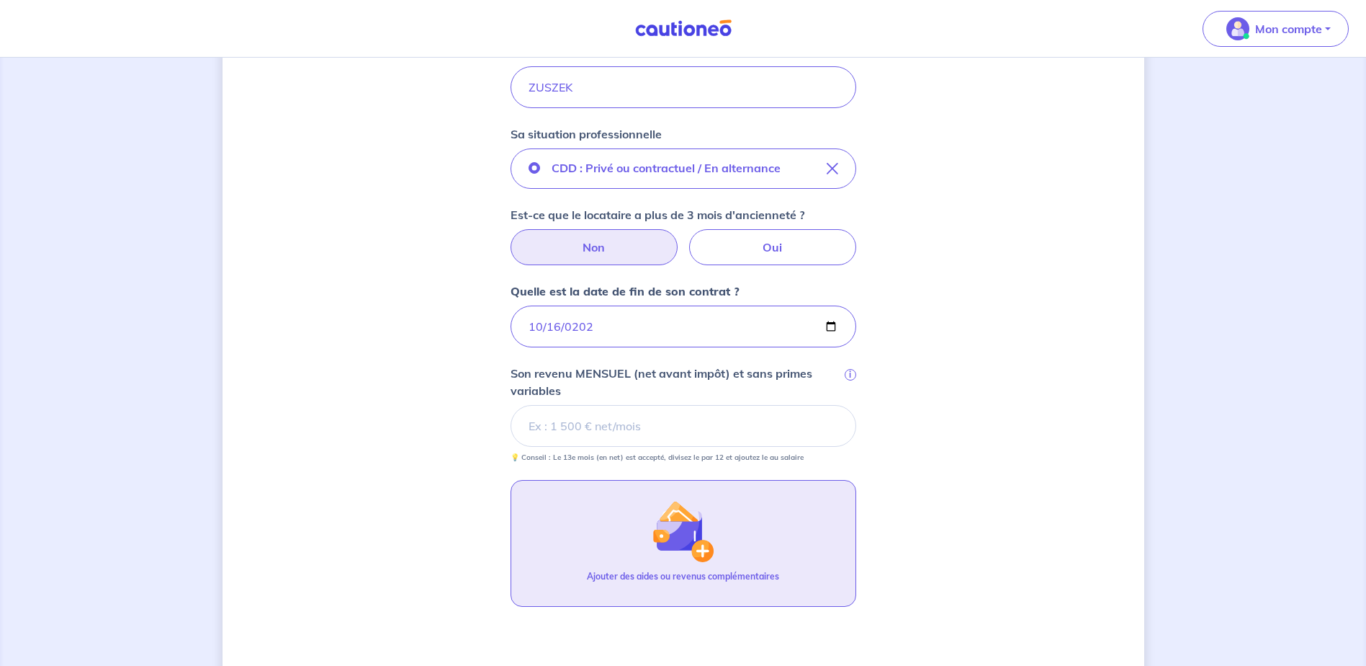
scroll to position [432, 0]
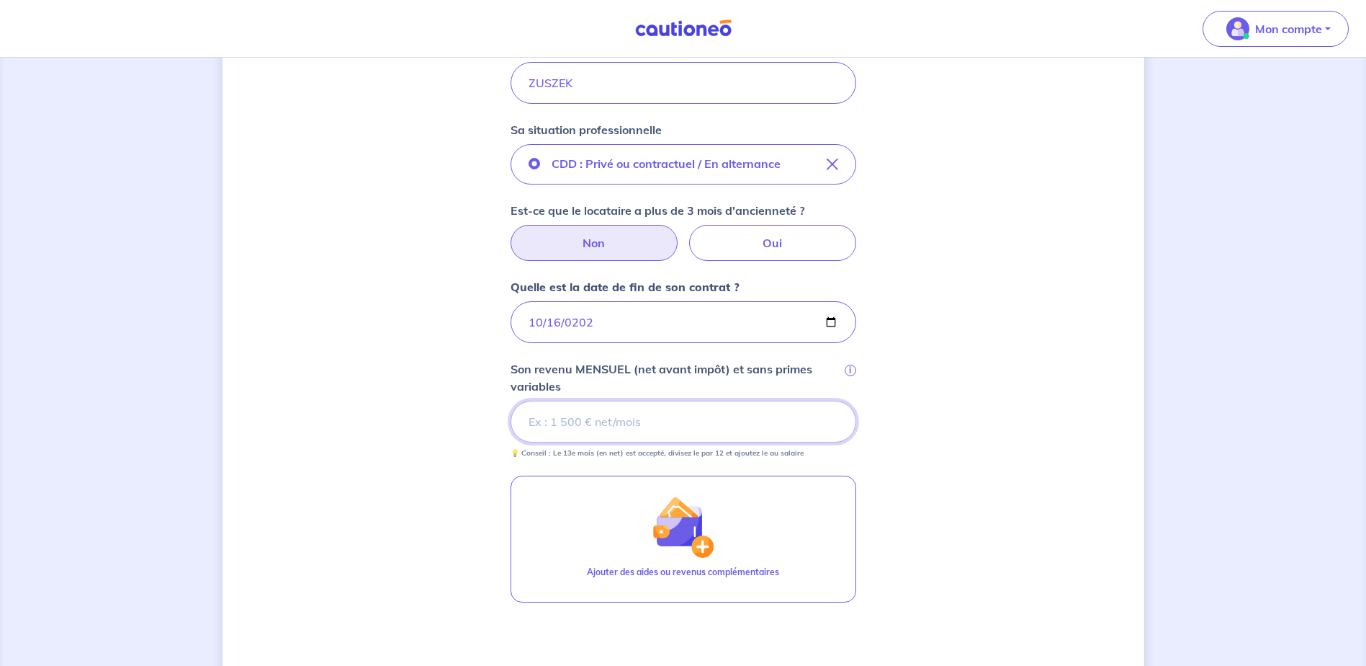
click at [688, 419] on input "Son revenu MENSUEL (net avant impôt) et sans primes variables i" at bounding box center [684, 422] width 346 height 42
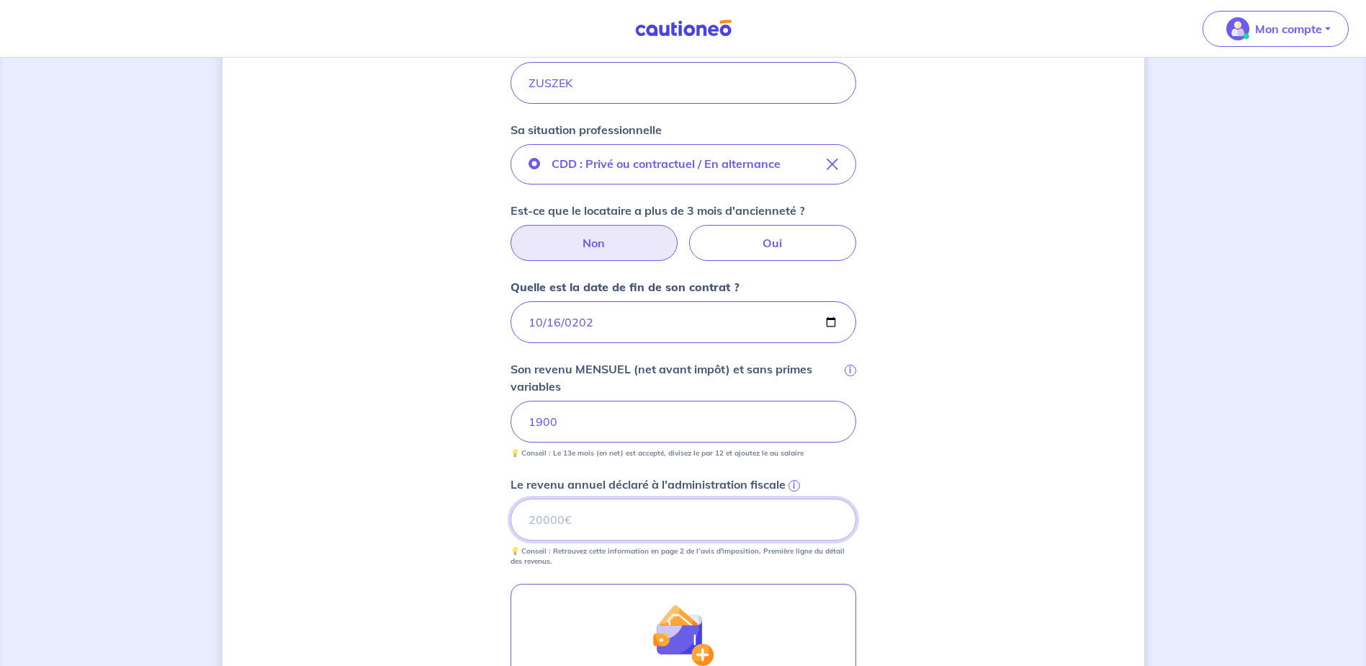
click at [690, 517] on input "Le revenu annuel déclaré à l'administration fiscale i" at bounding box center [684, 519] width 346 height 42
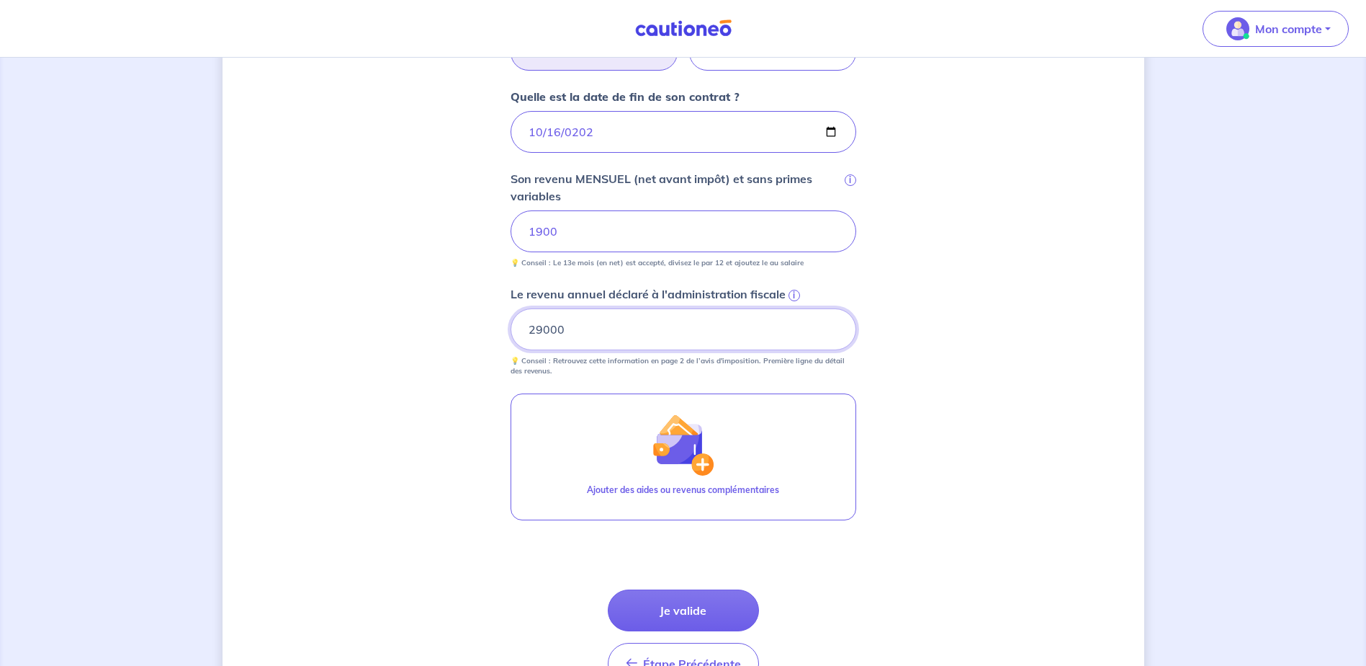
scroll to position [710, 0]
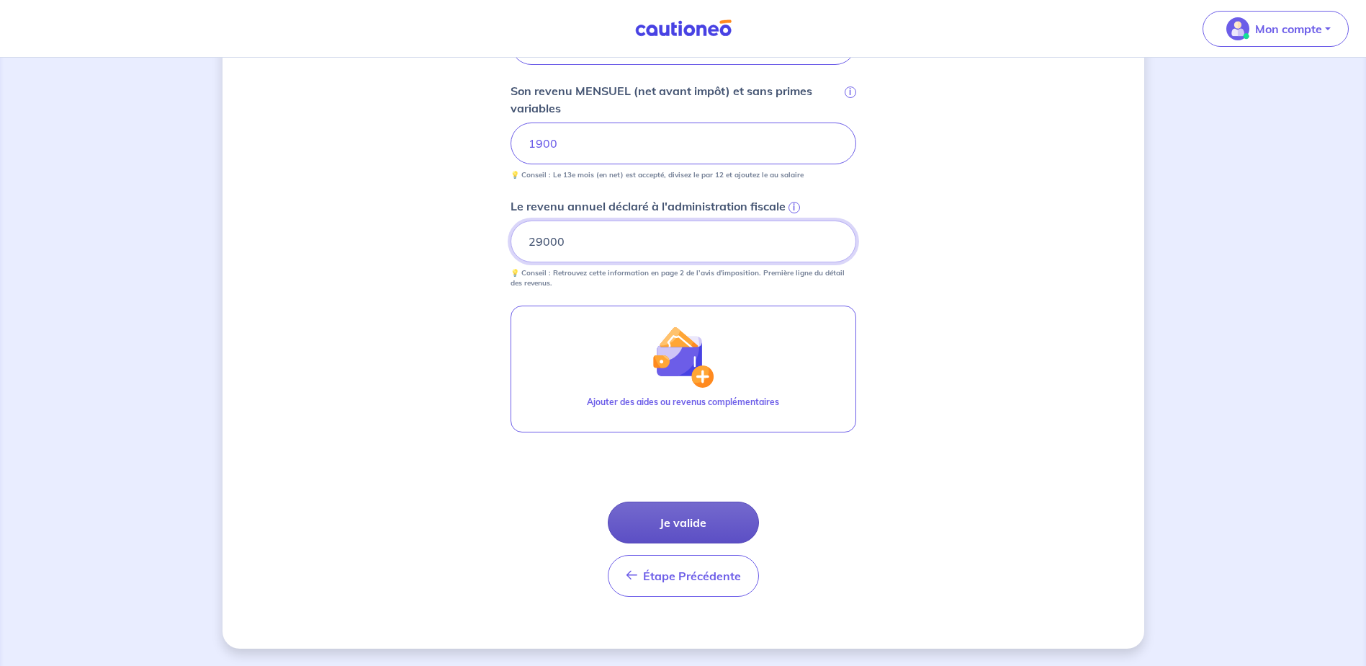
type input "29000"
click at [703, 521] on button "Je valide" at bounding box center [683, 522] width 151 height 42
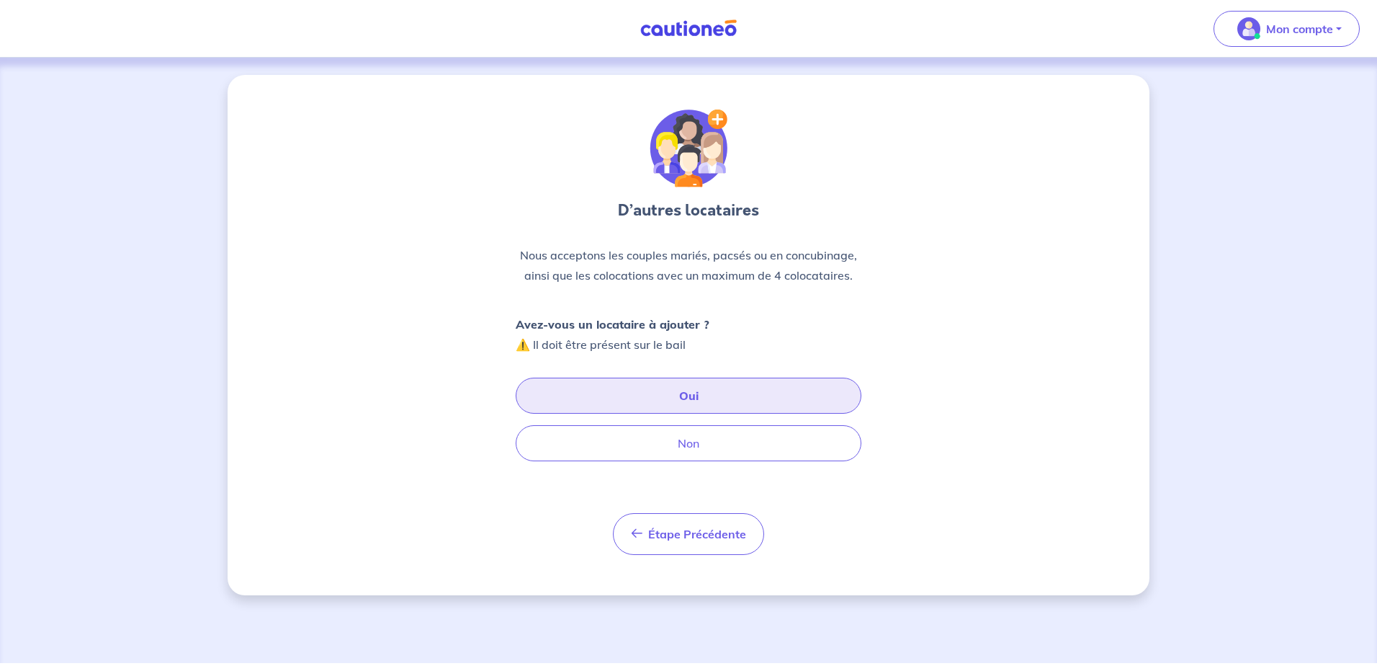
click at [744, 399] on button "Oui" at bounding box center [689, 395] width 346 height 36
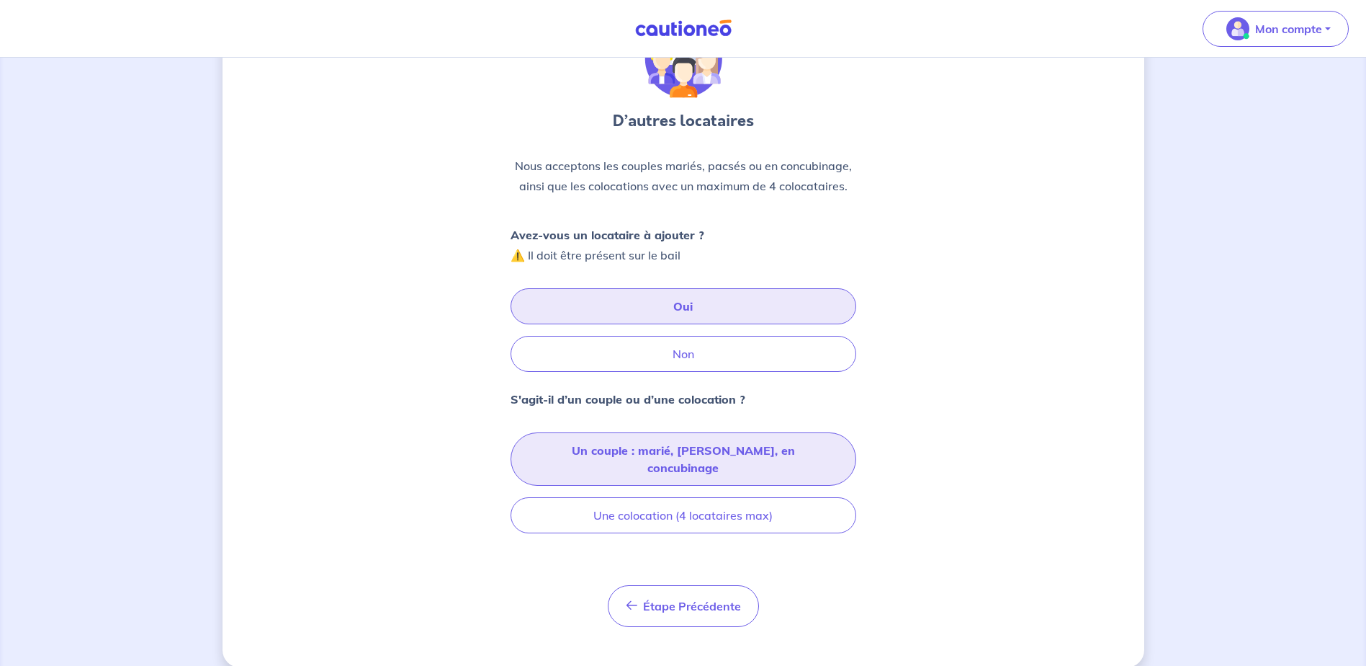
scroll to position [91, 0]
click at [770, 442] on button "Un couple : marié, [PERSON_NAME], en concubinage" at bounding box center [684, 457] width 346 height 53
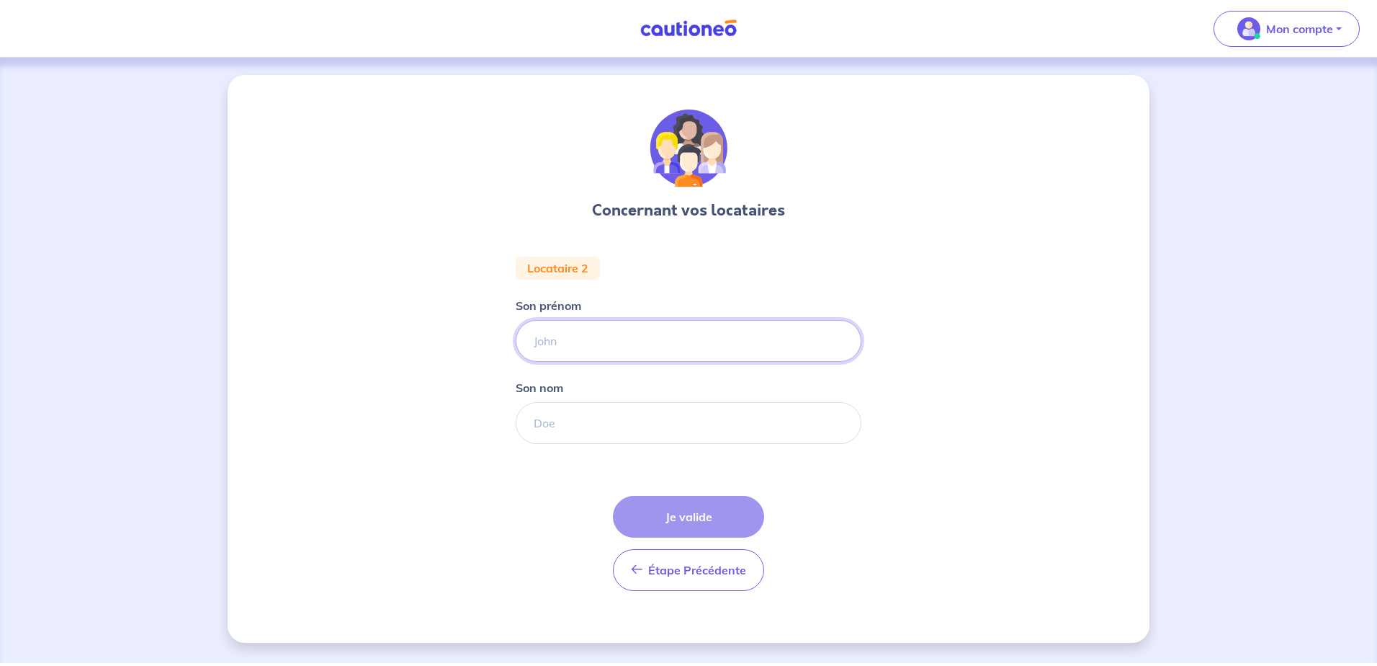
click at [699, 352] on input "Son prénom" at bounding box center [689, 341] width 346 height 42
type input "DUEE"
click at [654, 426] on input "Son nom" at bounding box center [689, 423] width 346 height 42
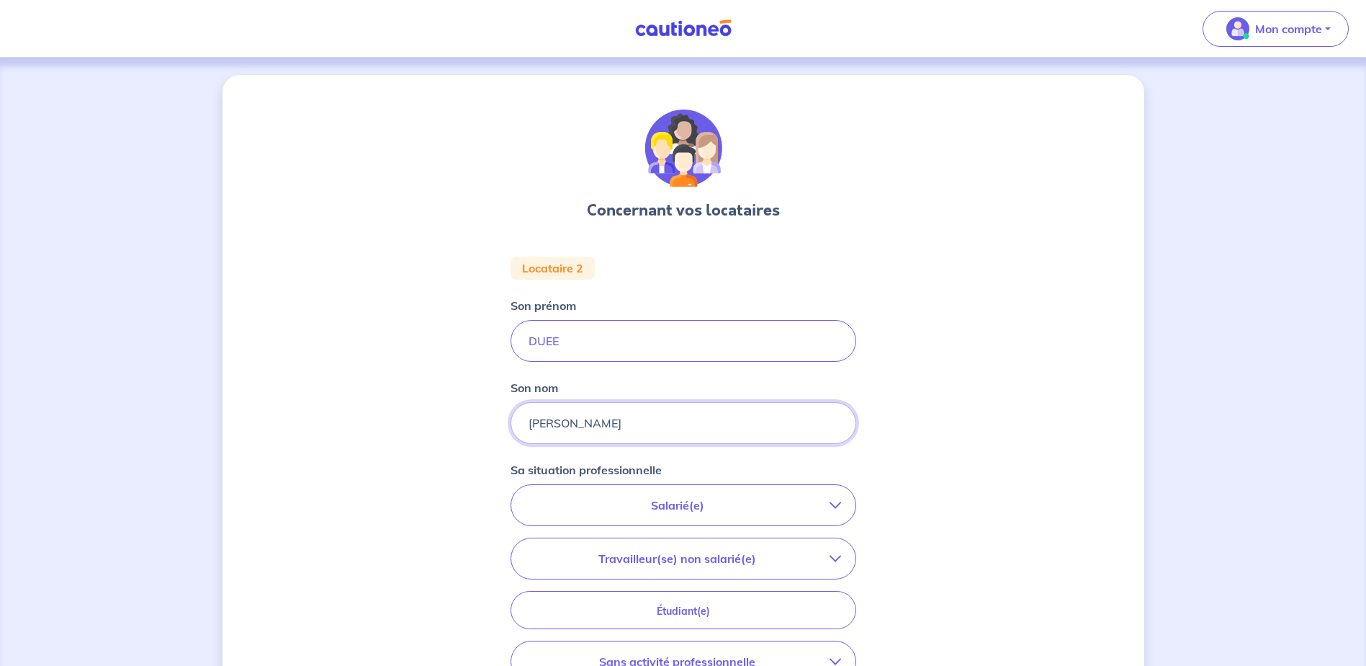
type input "[PERSON_NAME]"
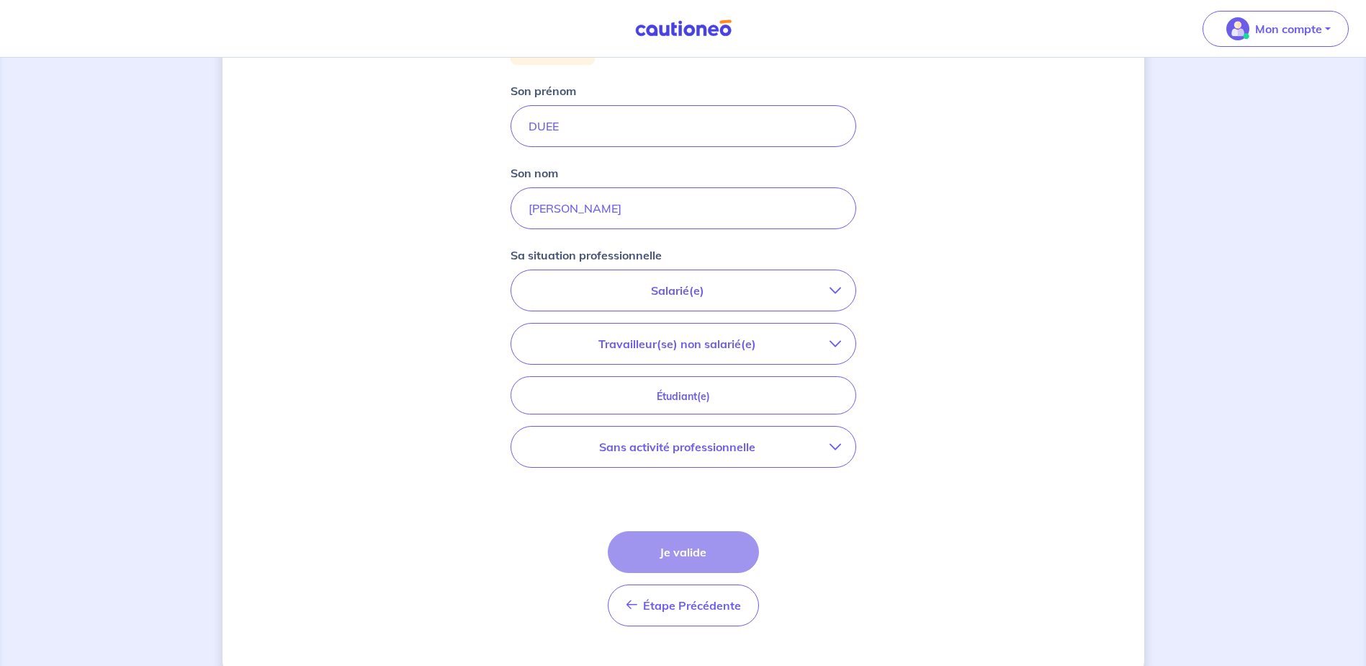
scroll to position [216, 0]
click at [750, 451] on p "Sans activité professionnelle" at bounding box center [678, 445] width 304 height 17
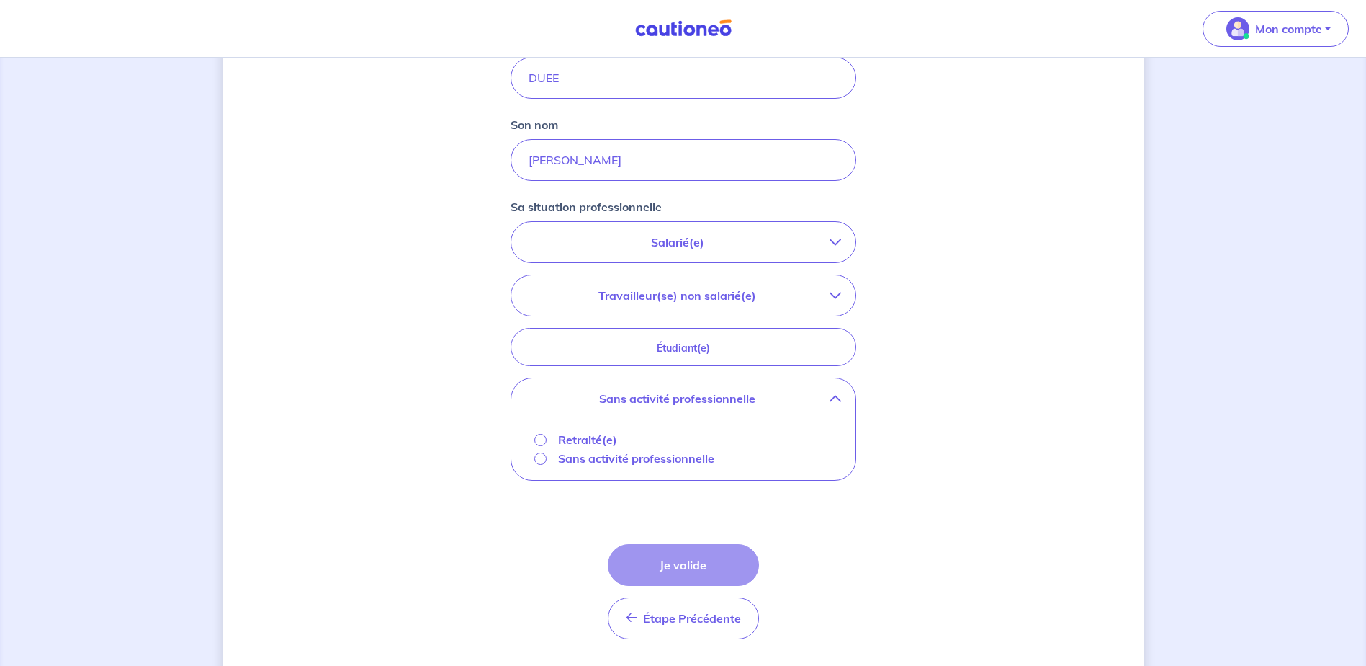
scroll to position [288, 0]
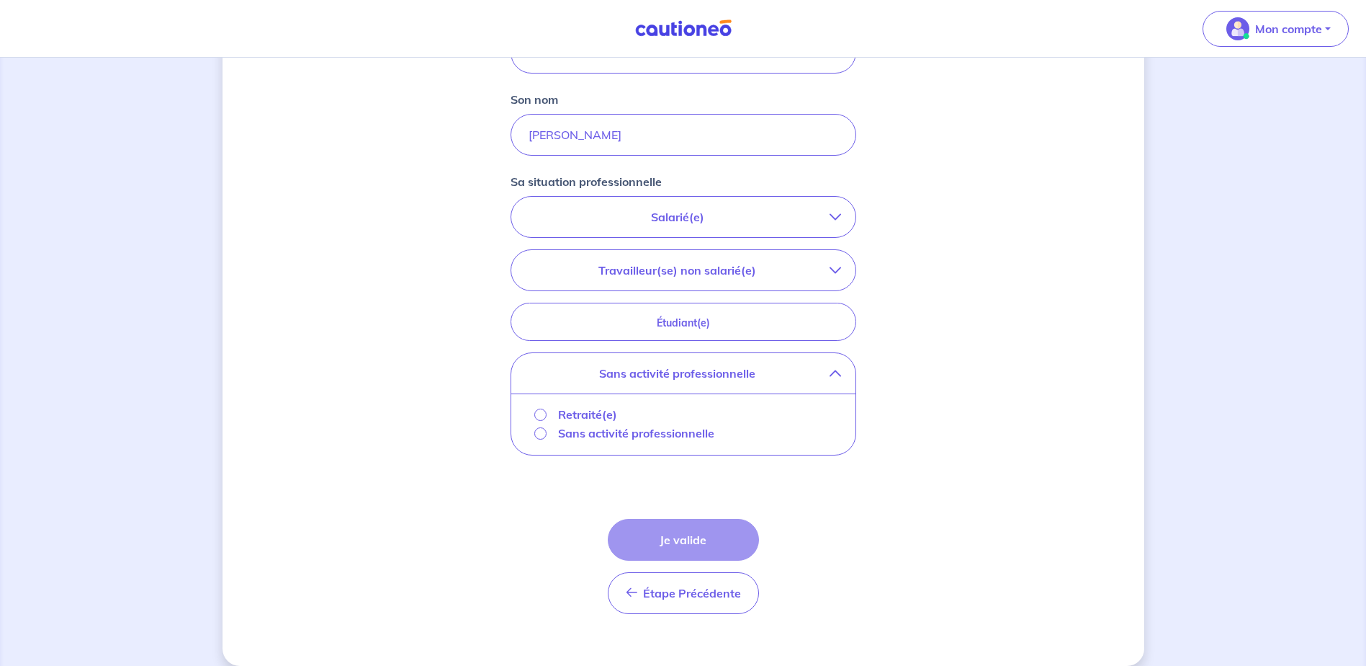
click at [563, 432] on p "Sans activité professionnelle" at bounding box center [636, 432] width 156 height 17
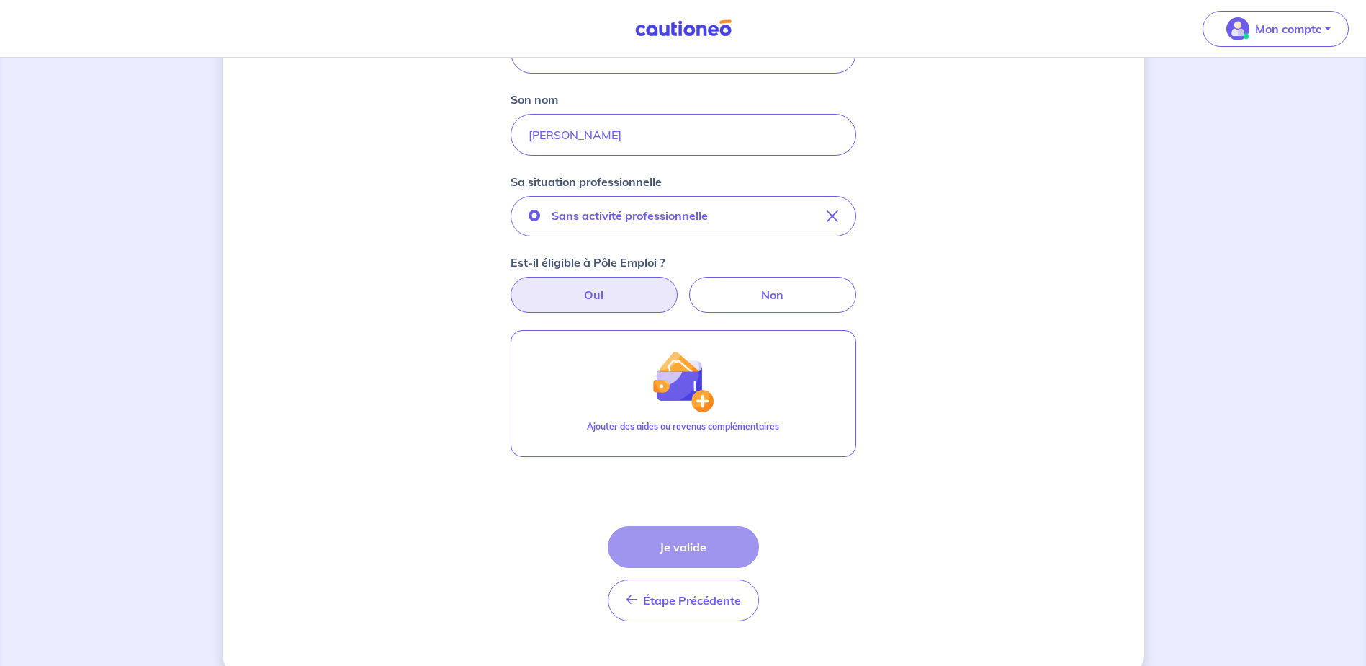
click at [614, 299] on label "Oui" at bounding box center [594, 295] width 167 height 36
click at [679, 286] on input "Oui" at bounding box center [683, 281] width 9 height 9
radio input "true"
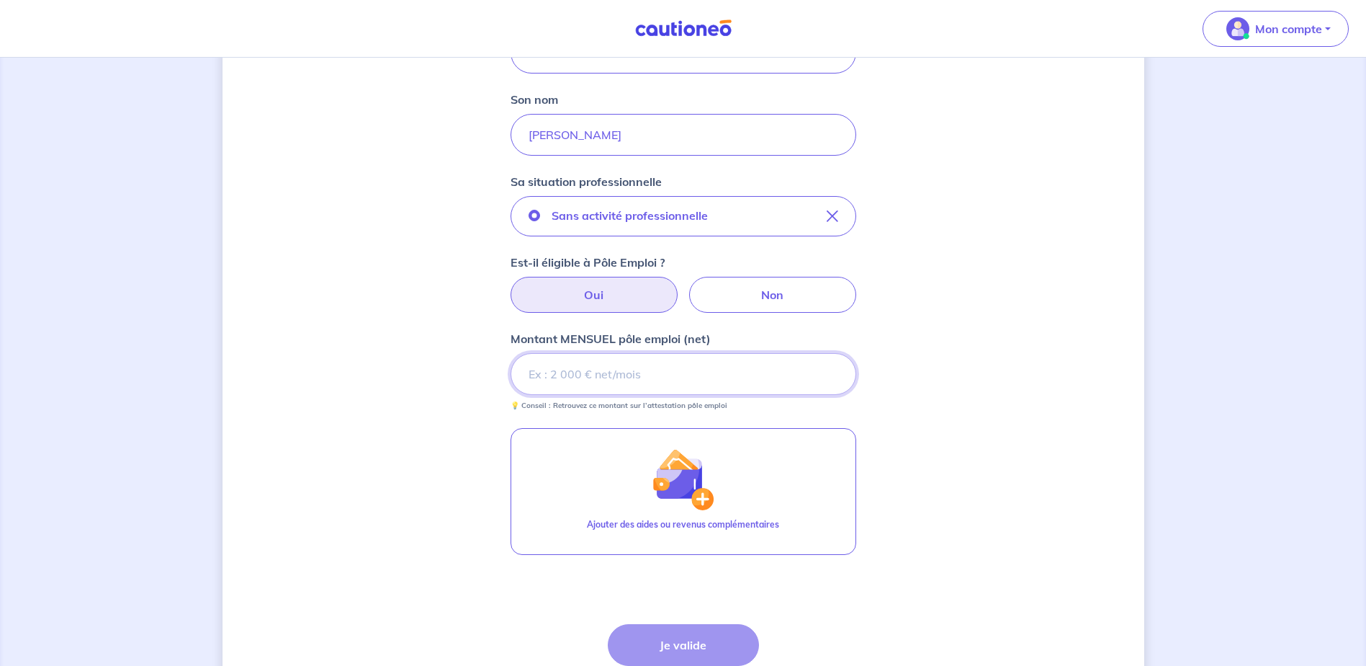
click at [639, 380] on input "Montant MENSUEL pôle emploi (net)" at bounding box center [684, 374] width 346 height 42
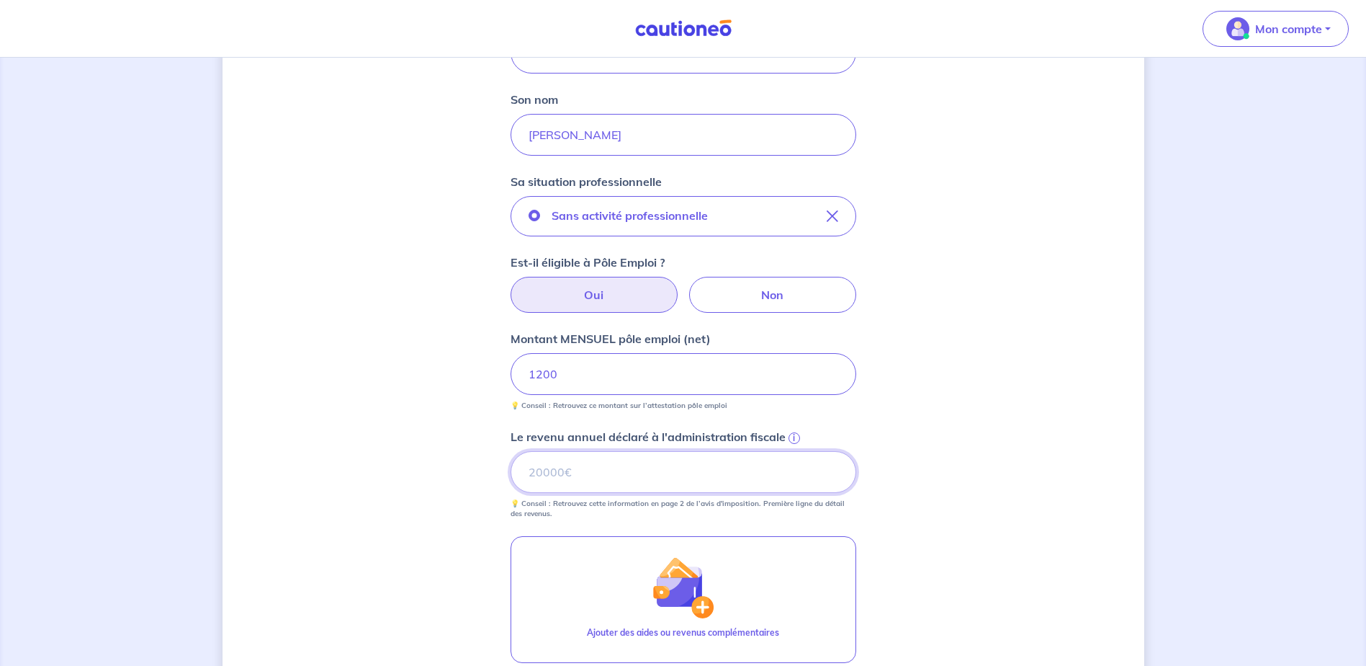
click at [662, 463] on input "Le revenu annuel déclaré à l'administration fiscale i" at bounding box center [684, 472] width 346 height 42
type input "19000"
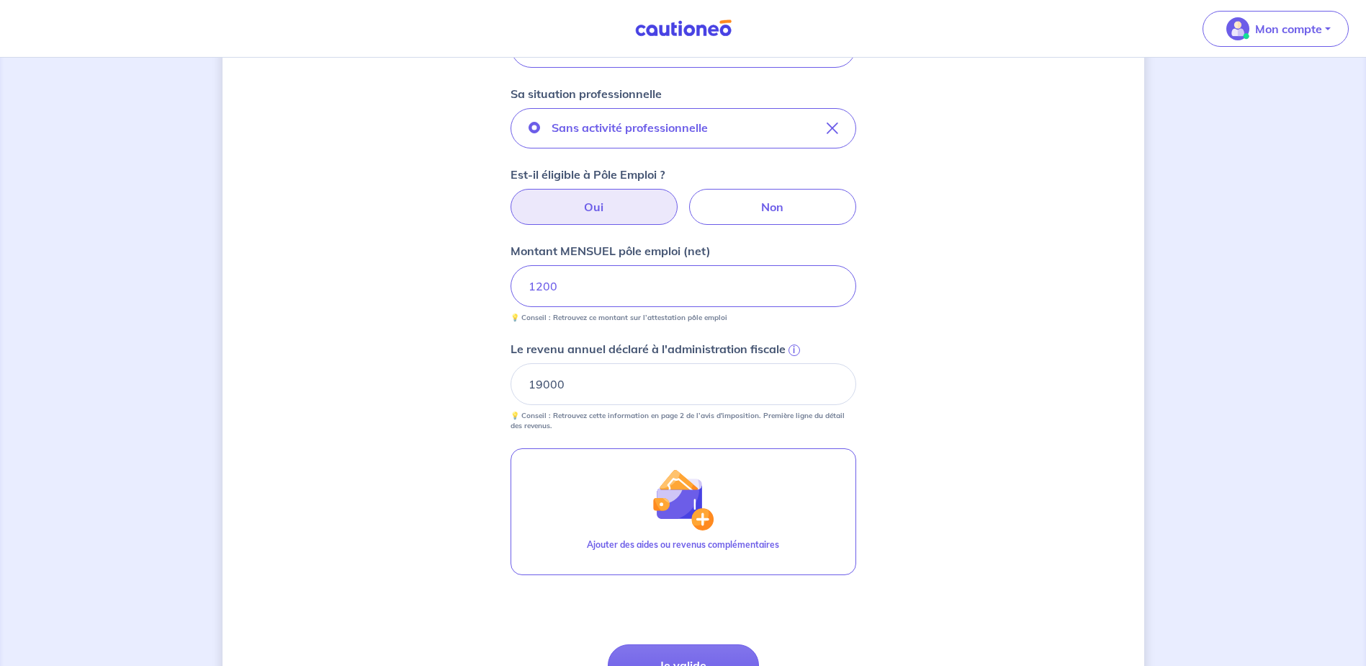
scroll to position [504, 0]
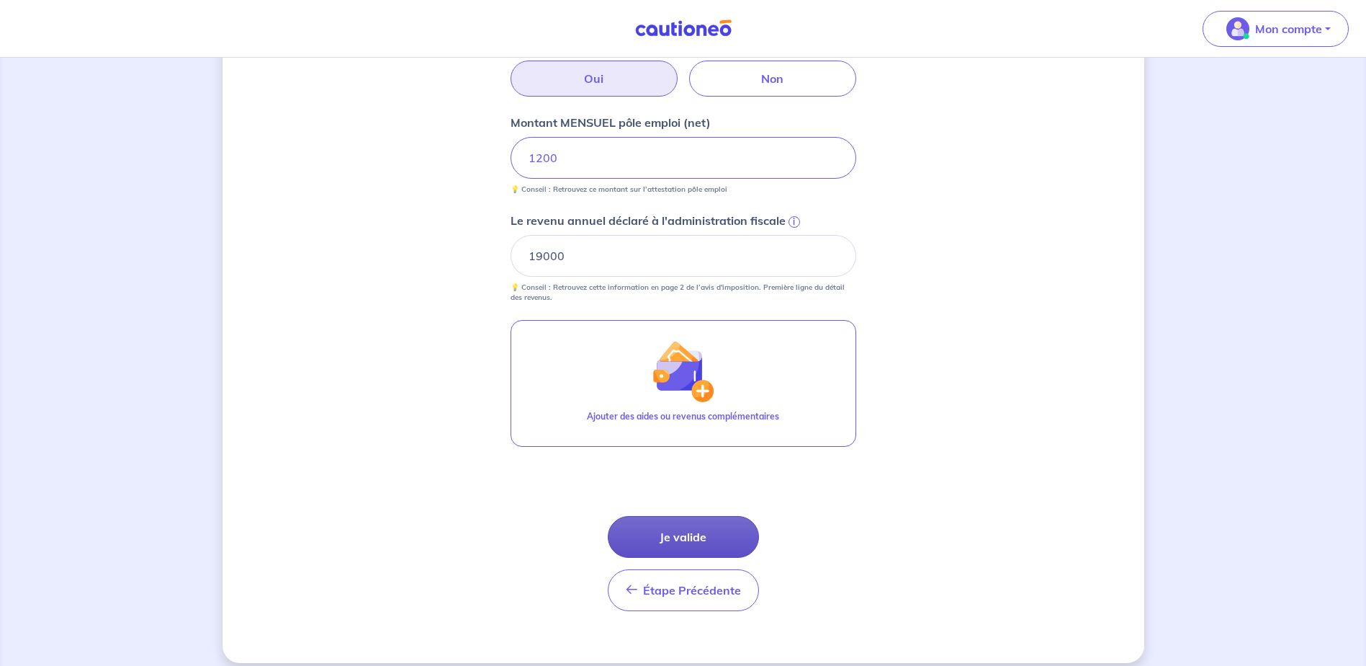
click at [696, 529] on button "Je valide" at bounding box center [683, 537] width 151 height 42
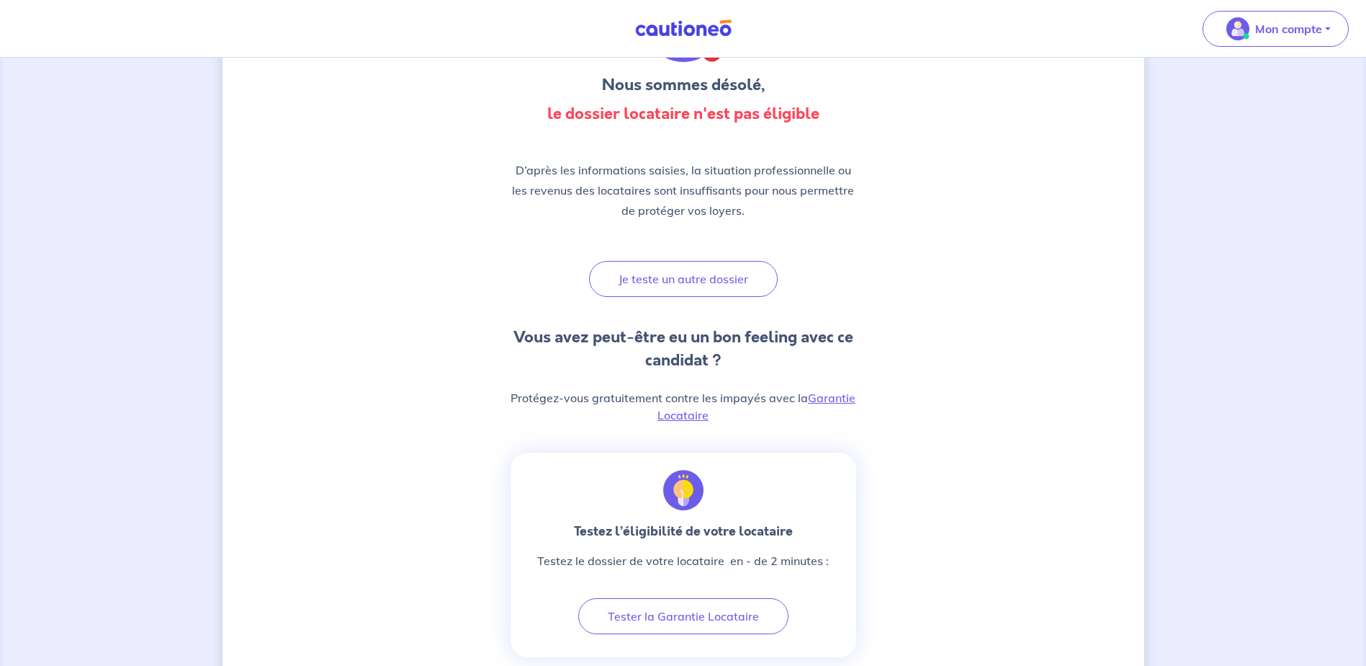
scroll to position [216, 0]
